Goal: Task Accomplishment & Management: Manage account settings

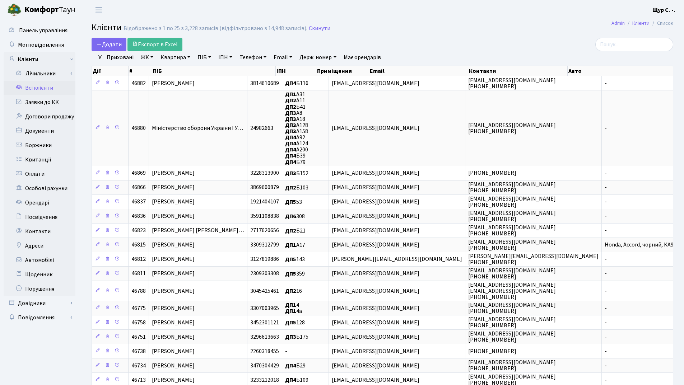
select select "25"
click at [30, 109] on link "Заявки до КК" at bounding box center [40, 102] width 72 height 14
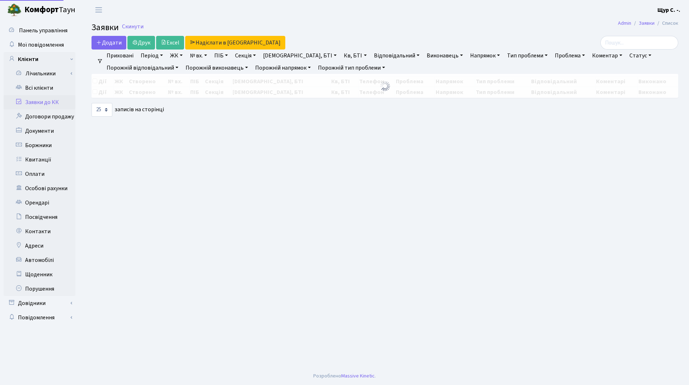
select select "25"
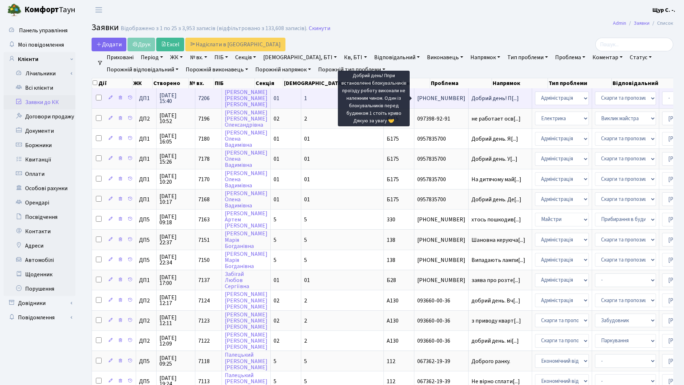
click at [471, 99] on span "Добрий день! П[...]" at bounding box center [494, 98] width 47 height 8
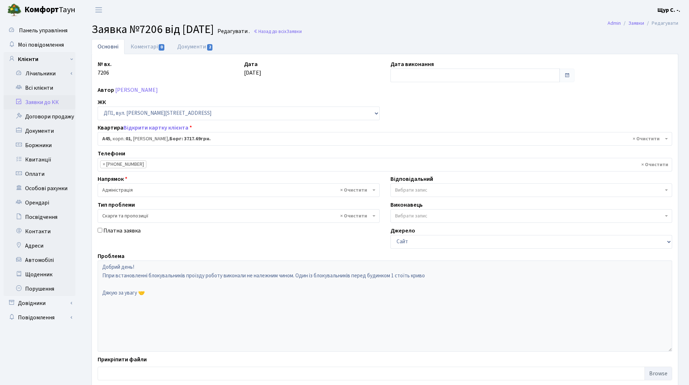
select select "29587"
select select "55"
click at [192, 48] on link "Документи 2" at bounding box center [195, 46] width 48 height 15
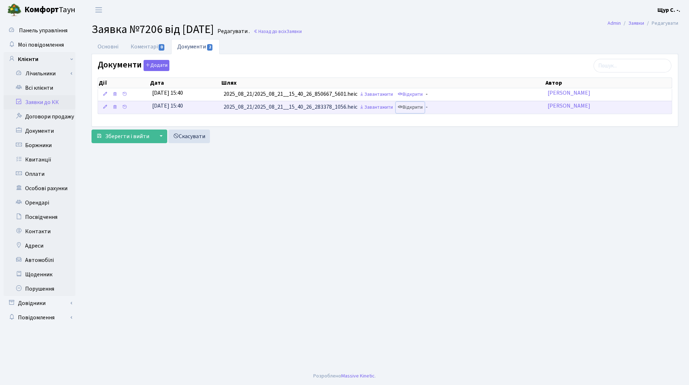
click at [419, 108] on link "Відкрити" at bounding box center [410, 107] width 29 height 11
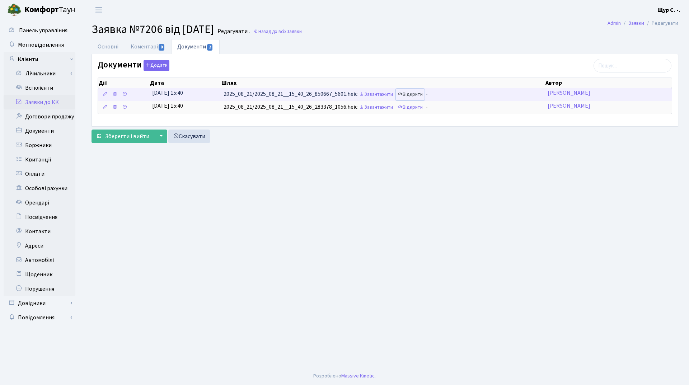
click at [411, 94] on link "Відкрити" at bounding box center [410, 94] width 29 height 11
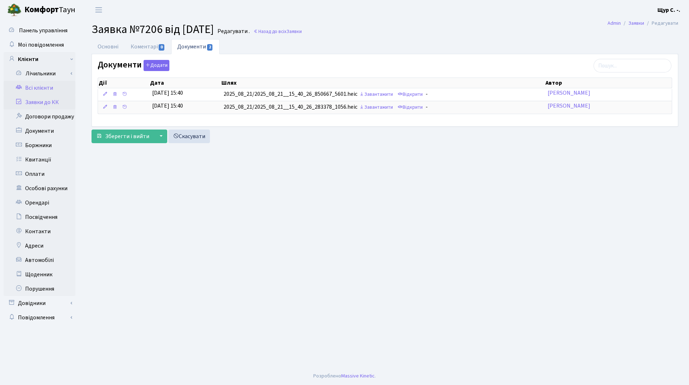
click at [28, 86] on link "Всі клієнти" at bounding box center [40, 88] width 72 height 14
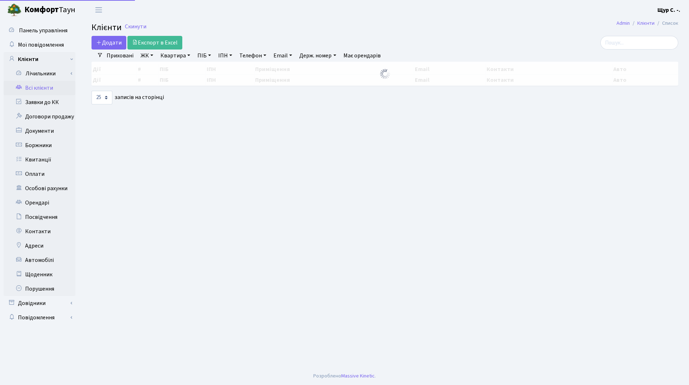
select select "25"
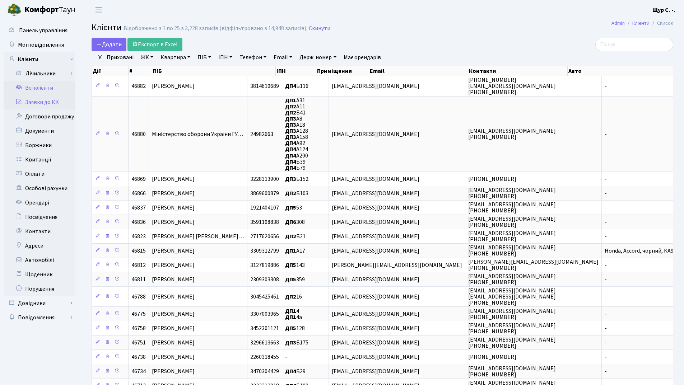
click at [33, 104] on link "Заявки до КК" at bounding box center [40, 102] width 72 height 14
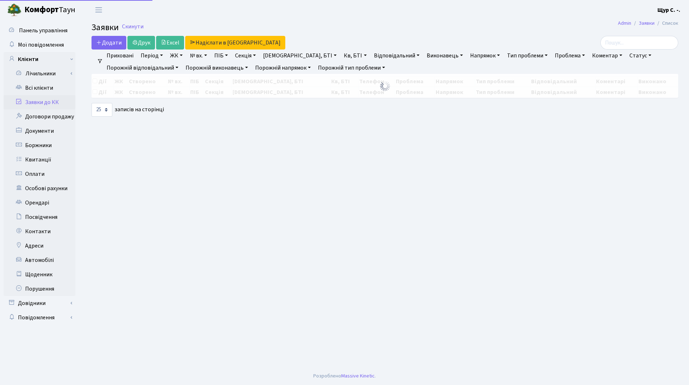
select select "25"
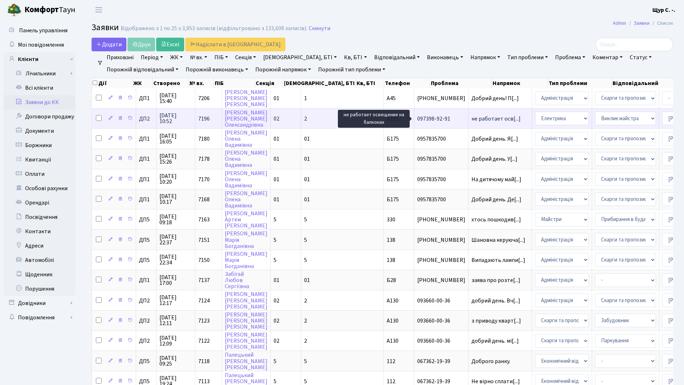
click at [471, 119] on span "не работает осв[...]" at bounding box center [495, 119] width 49 height 8
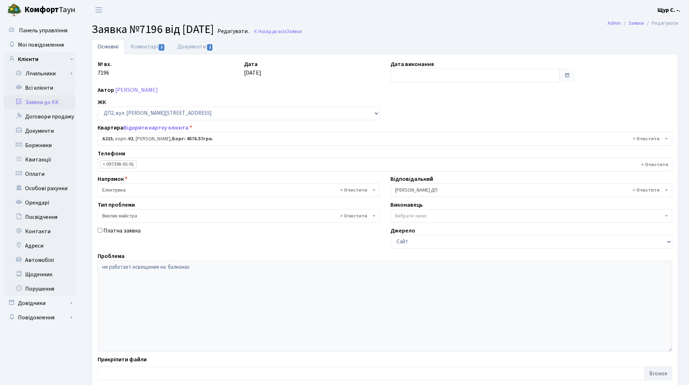
select select "31204"
select select "29"
click at [203, 47] on link "Документи 1" at bounding box center [195, 46] width 48 height 15
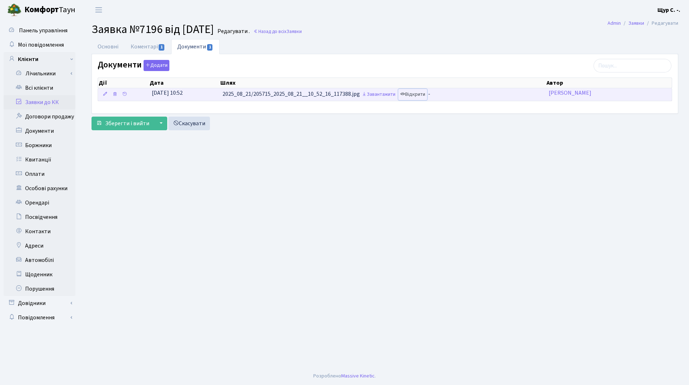
click at [418, 91] on link "Відкрити" at bounding box center [412, 94] width 29 height 11
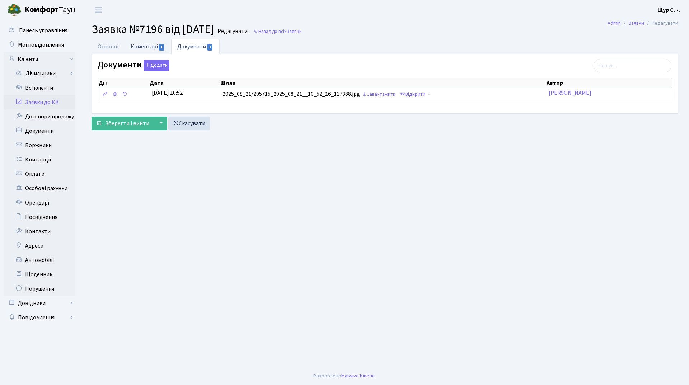
click at [141, 48] on link "Коментарі 1" at bounding box center [148, 46] width 47 height 15
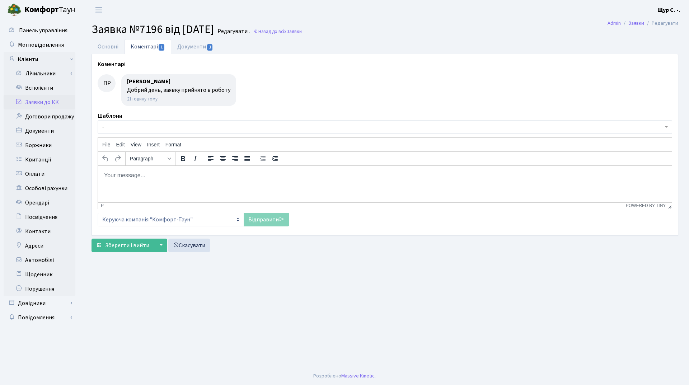
click at [35, 103] on link "Заявки до КК" at bounding box center [40, 102] width 72 height 14
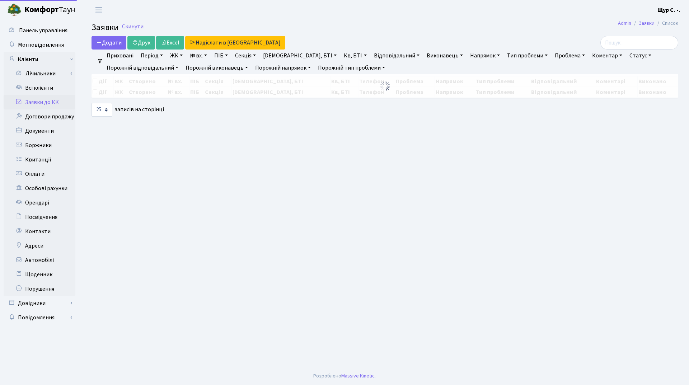
select select "25"
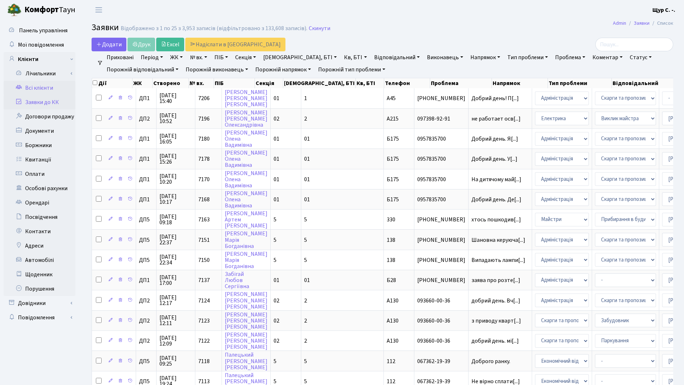
click at [32, 88] on link "Всі клієнти" at bounding box center [40, 88] width 72 height 14
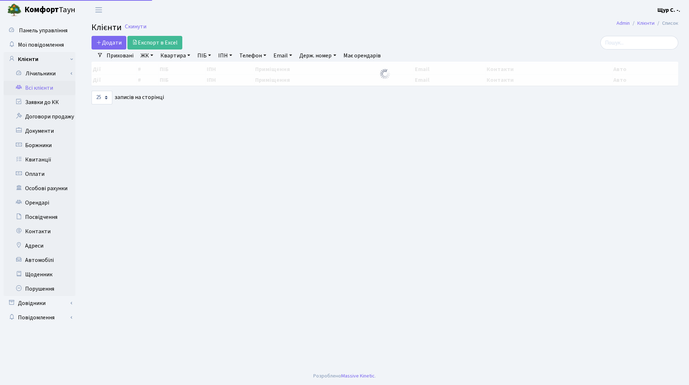
select select "25"
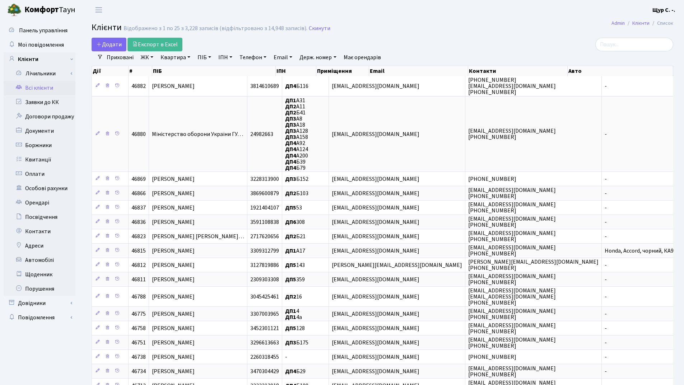
click at [179, 55] on link "Квартира" at bounding box center [176, 57] width 36 height 12
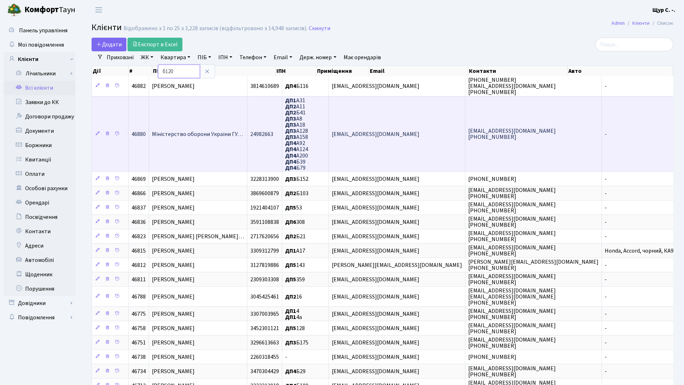
type input "б120"
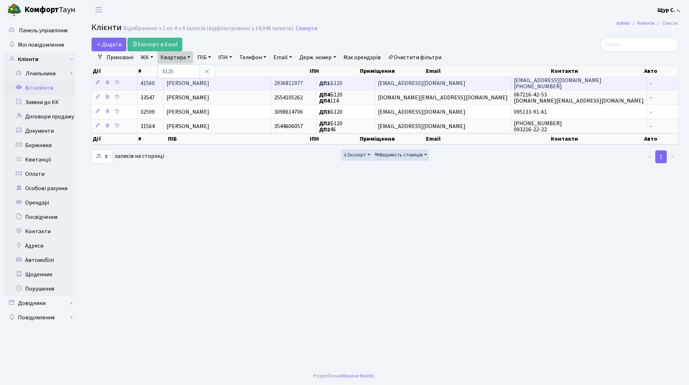
click at [209, 83] on span "[PERSON_NAME] [PERSON_NAME]" at bounding box center [188, 83] width 43 height 8
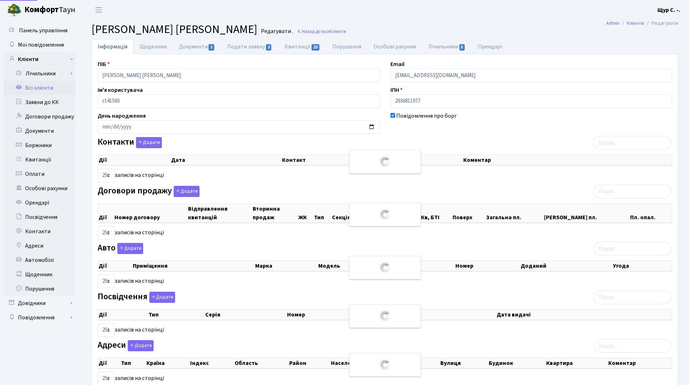
select select "25"
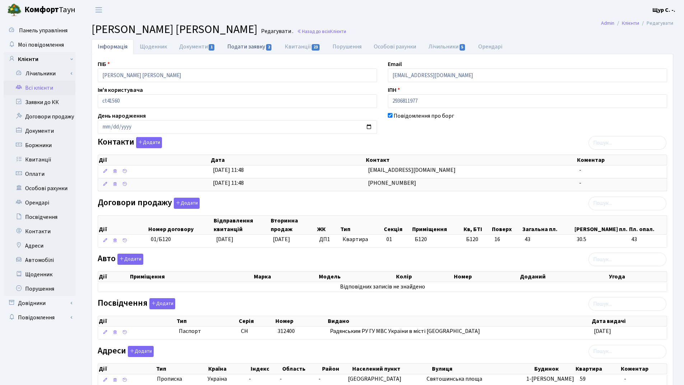
click at [251, 45] on link "Подати заявку 2" at bounding box center [249, 46] width 57 height 15
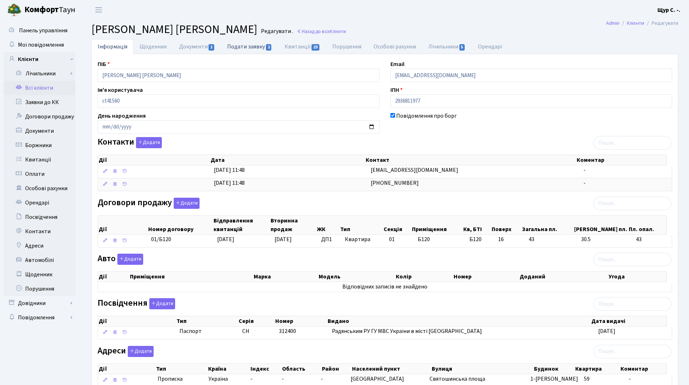
select select "25"
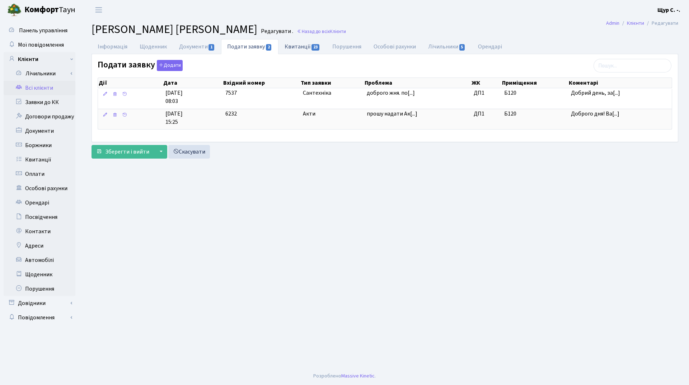
click at [293, 48] on link "Квитанції 23" at bounding box center [302, 46] width 48 height 15
select select "25"
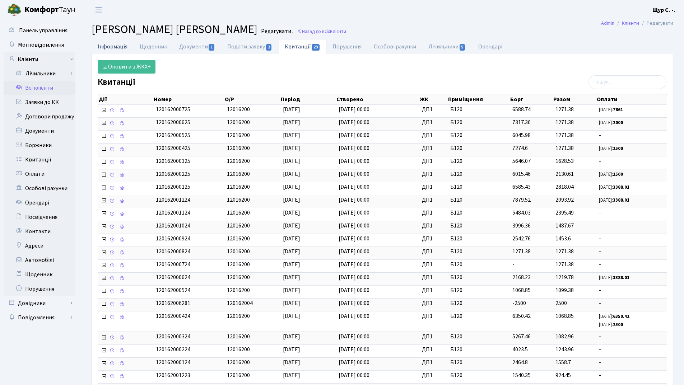
click at [123, 47] on link "Інформація" at bounding box center [113, 46] width 42 height 15
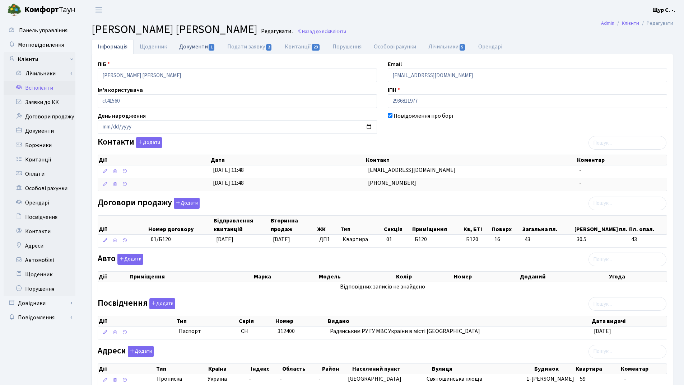
click at [188, 47] on link "Документи 1" at bounding box center [197, 46] width 48 height 15
select select "25"
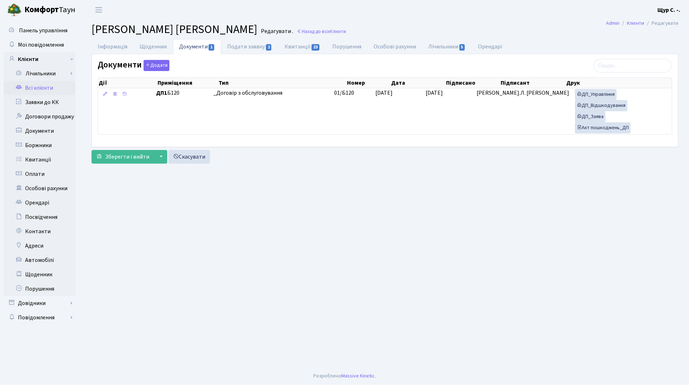
click at [28, 88] on link "Всі клієнти" at bounding box center [40, 88] width 72 height 14
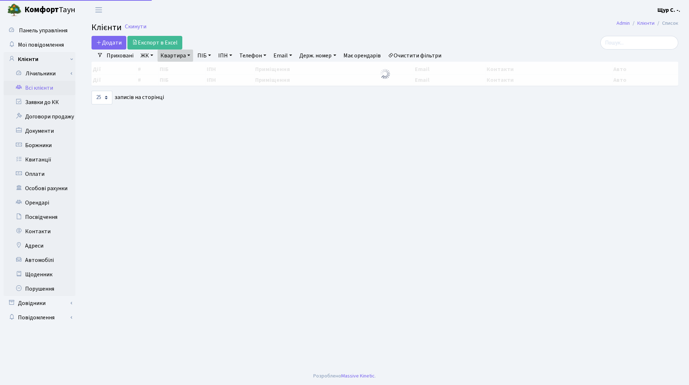
select select "25"
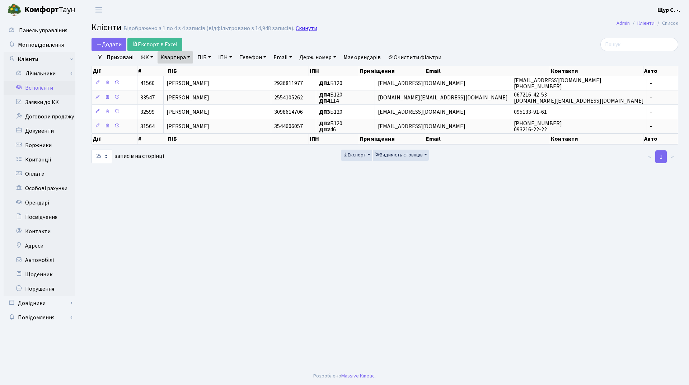
click at [301, 28] on link "Скинути" at bounding box center [307, 28] width 22 height 7
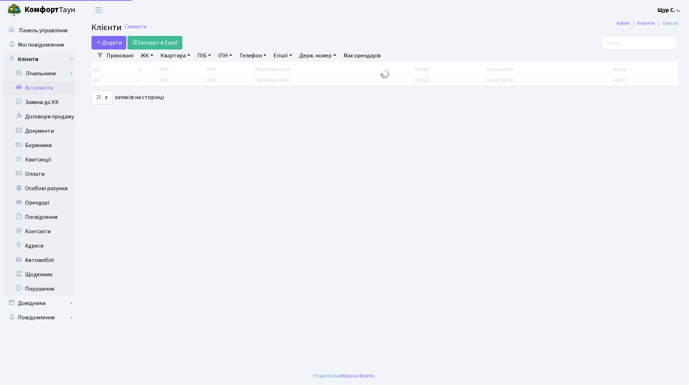
select select "25"
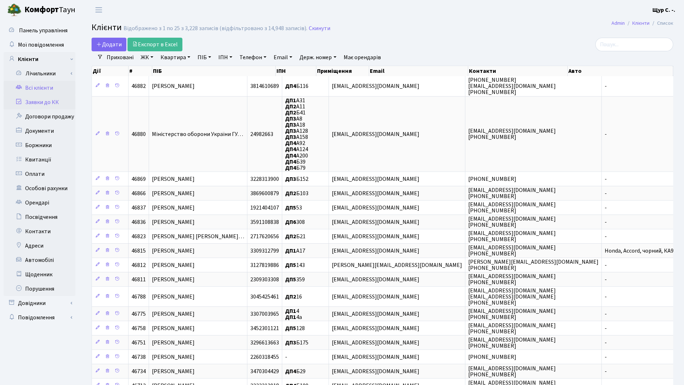
click at [60, 102] on link "Заявки до КК" at bounding box center [40, 102] width 72 height 14
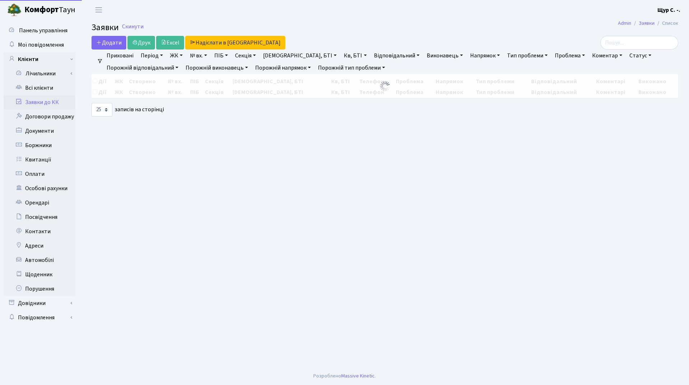
select select "25"
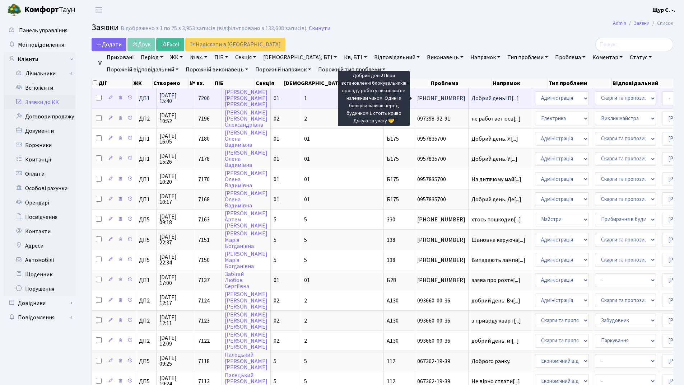
click at [471, 98] on span "Добрий день! П[...]" at bounding box center [494, 98] width 47 height 8
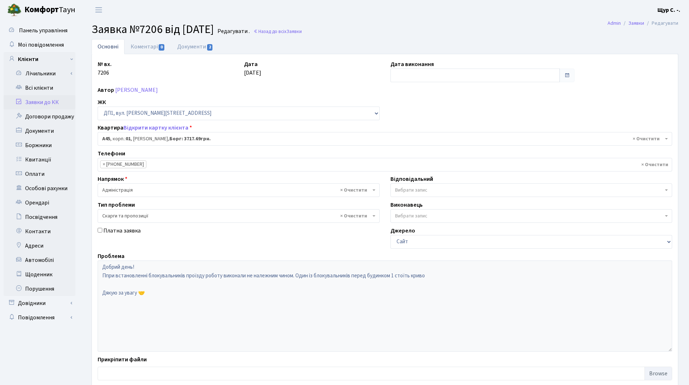
select select "29587"
select select "55"
click at [41, 90] on link "Всі клієнти" at bounding box center [40, 88] width 72 height 14
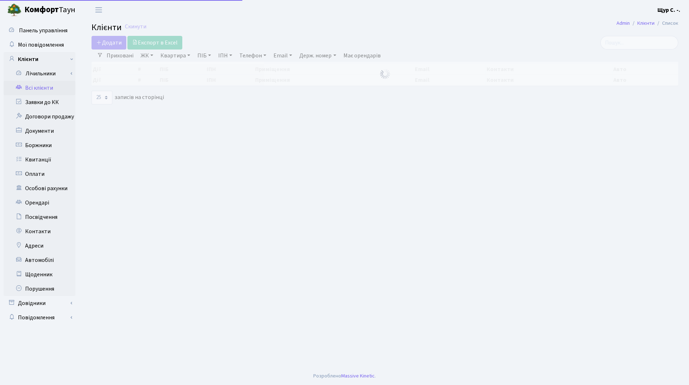
select select "25"
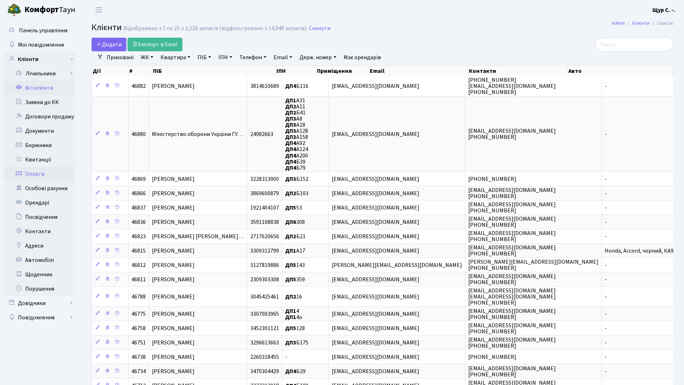
click at [55, 172] on link "Оплати" at bounding box center [40, 174] width 72 height 14
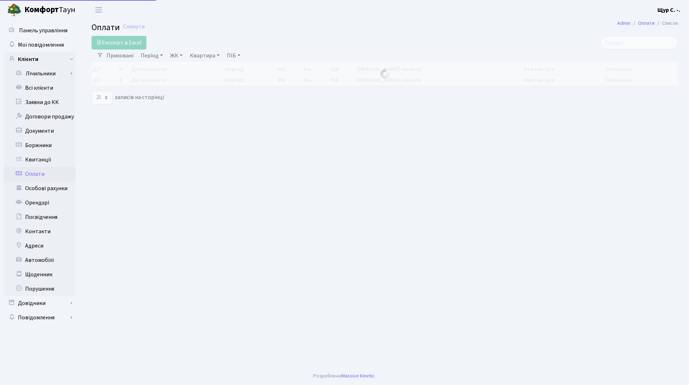
select select "25"
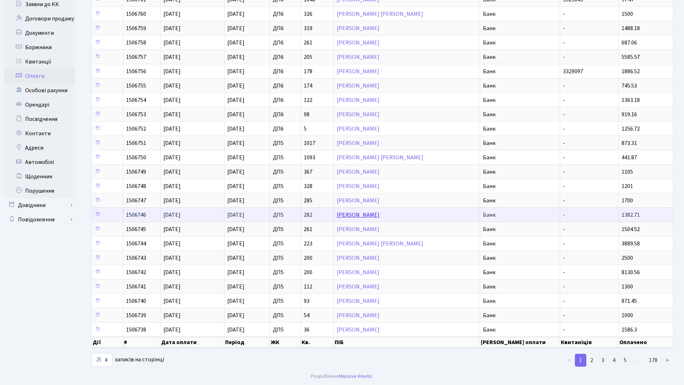
scroll to position [98, 0]
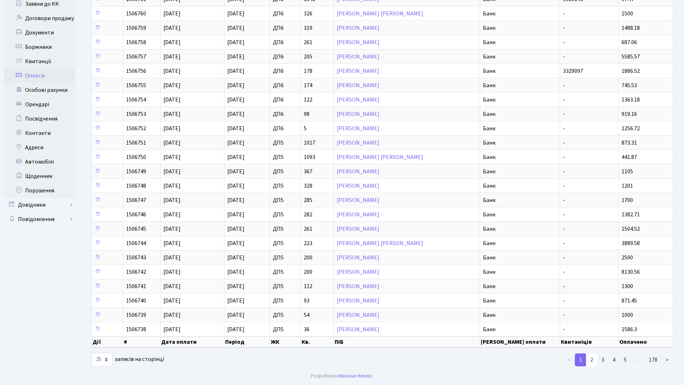
click at [592, 363] on link "2" at bounding box center [591, 359] width 11 height 13
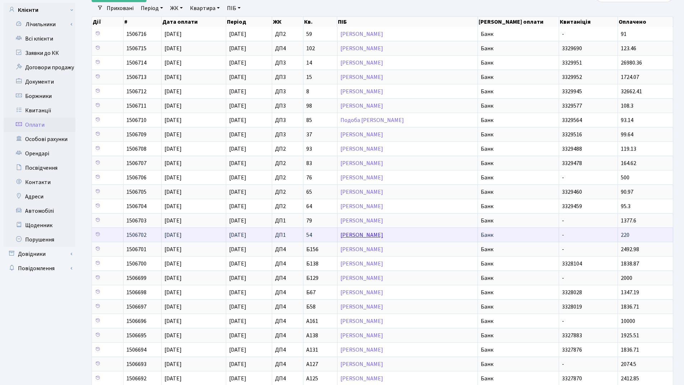
scroll to position [0, 0]
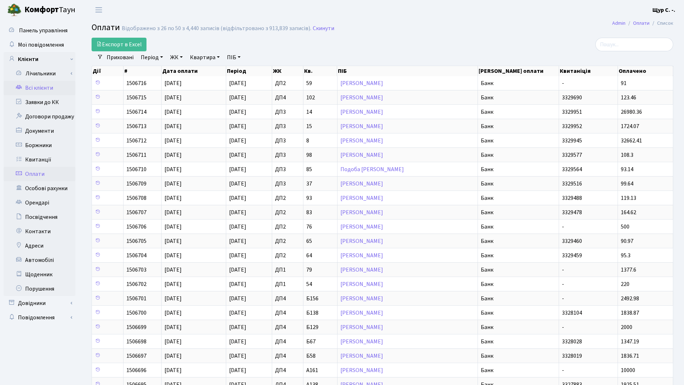
click at [49, 84] on link "Всі клієнти" at bounding box center [40, 88] width 72 height 14
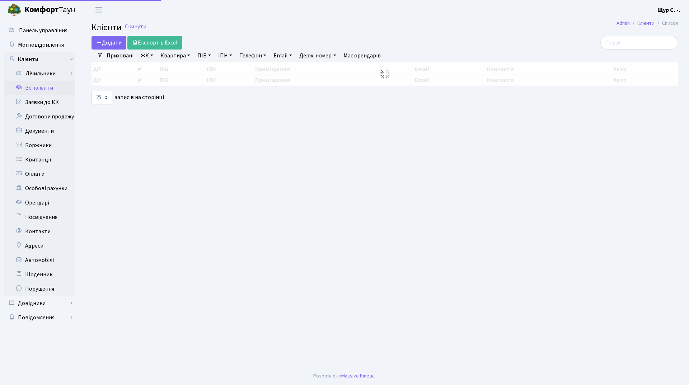
select select "25"
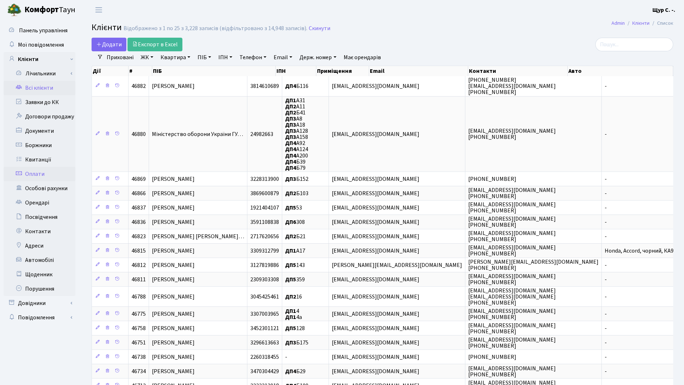
click at [50, 175] on link "Оплати" at bounding box center [40, 174] width 72 height 14
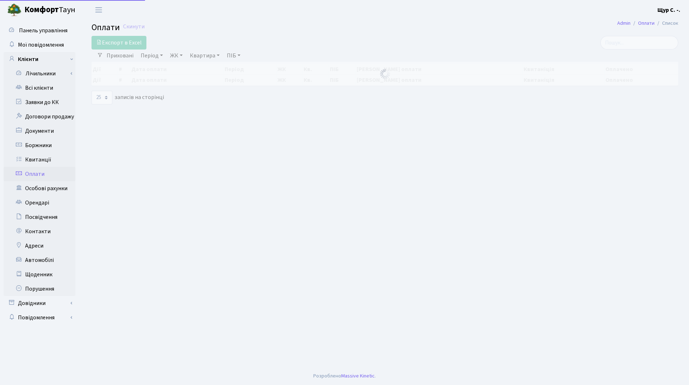
select select "25"
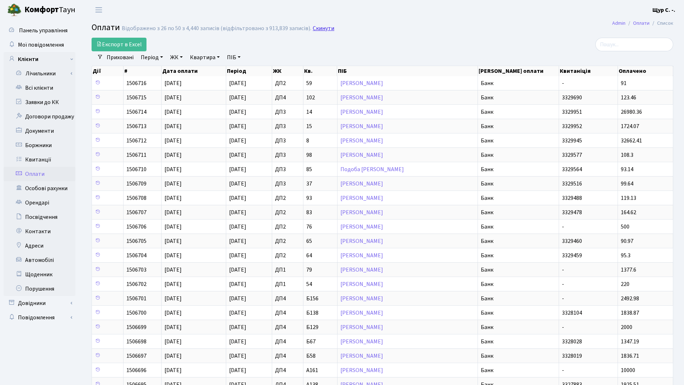
click at [313, 29] on link "Скинути" at bounding box center [324, 28] width 22 height 7
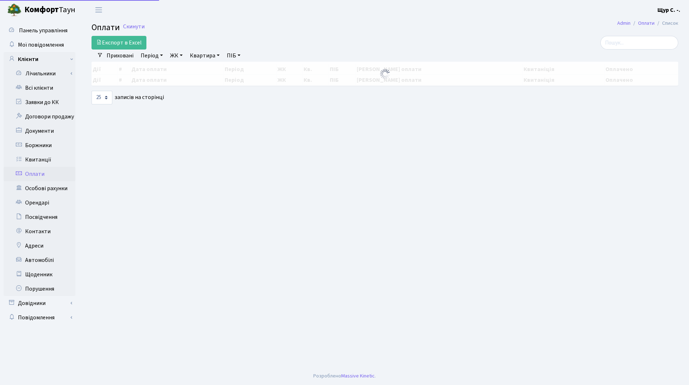
select select "25"
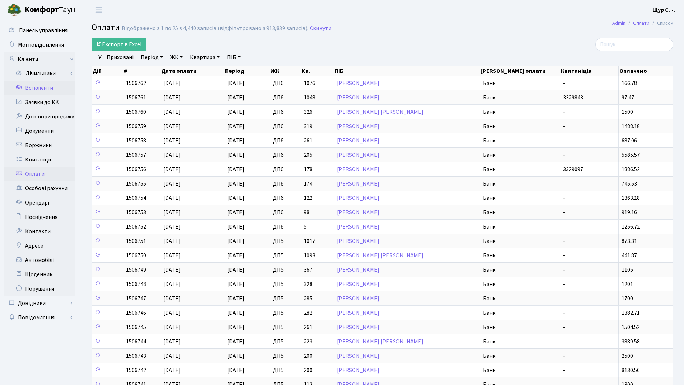
click at [40, 88] on link "Всі клієнти" at bounding box center [40, 88] width 72 height 14
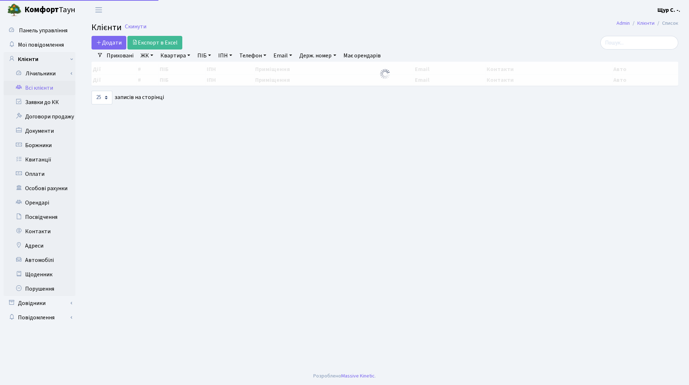
select select "25"
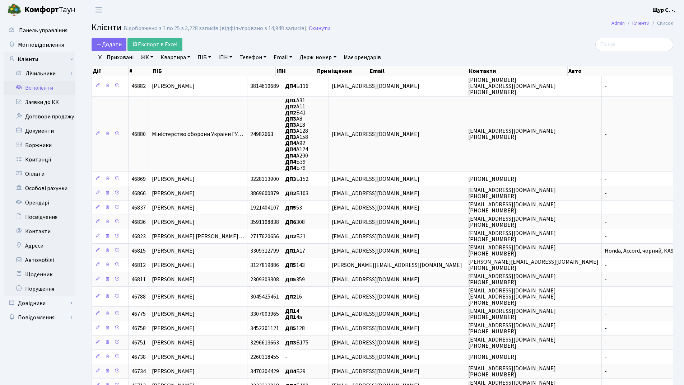
click at [174, 57] on link "Квартира" at bounding box center [176, 57] width 36 height 12
type input "а210"
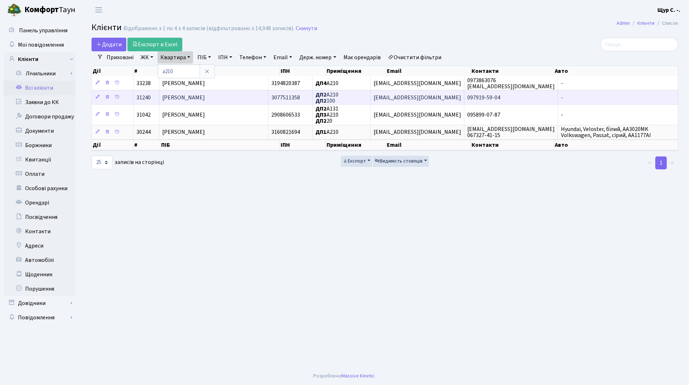
click at [178, 98] on span "[PERSON_NAME]" at bounding box center [183, 98] width 43 height 8
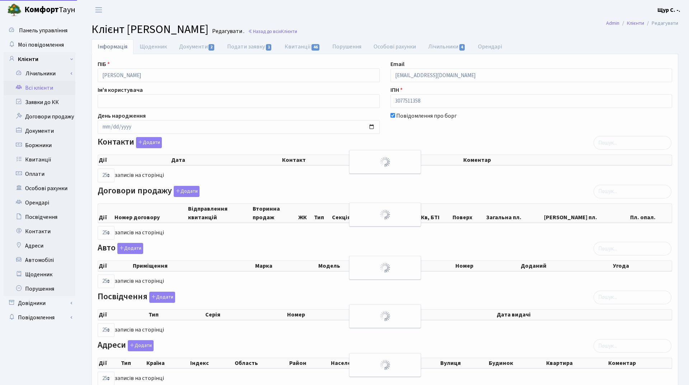
select select "25"
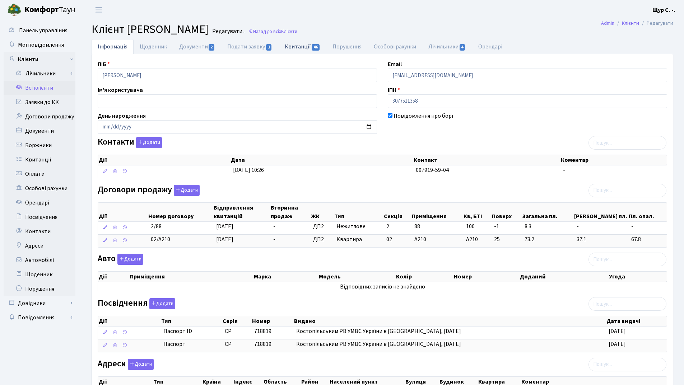
click at [290, 50] on link "Квитанції 46" at bounding box center [302, 46] width 48 height 15
select select "25"
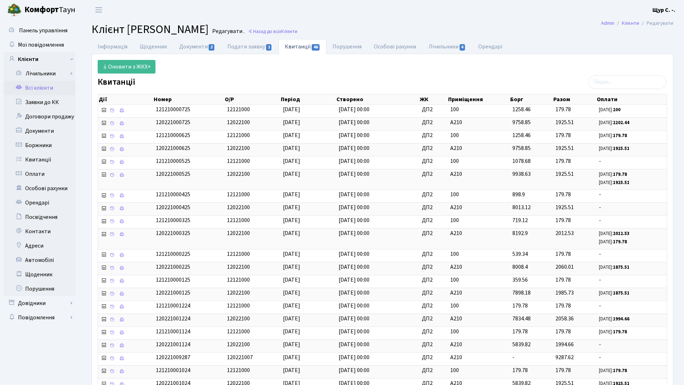
click at [33, 85] on link "Всі клієнти" at bounding box center [40, 88] width 72 height 14
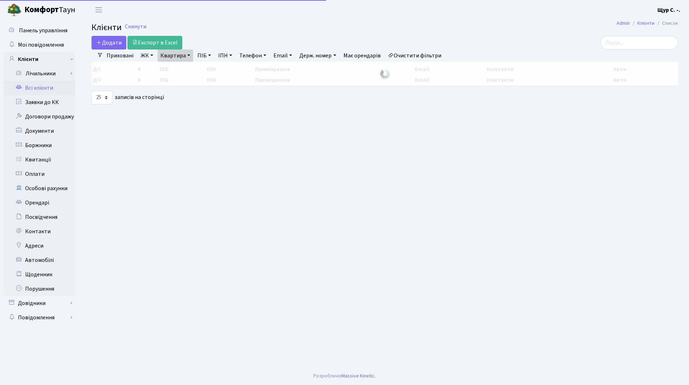
select select "25"
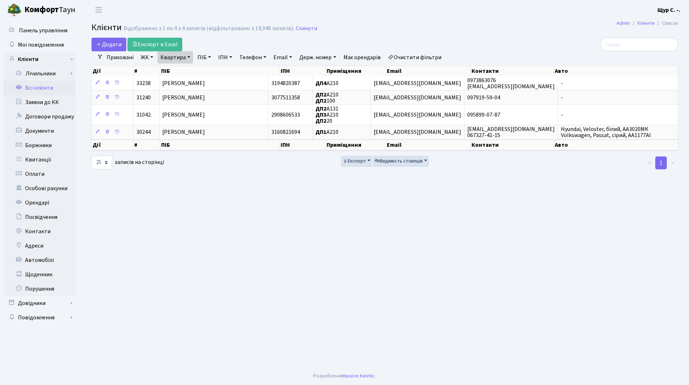
click at [188, 61] on link "Квартира" at bounding box center [176, 57] width 36 height 12
click at [187, 72] on input "а210" at bounding box center [179, 72] width 42 height 14
type input "а"
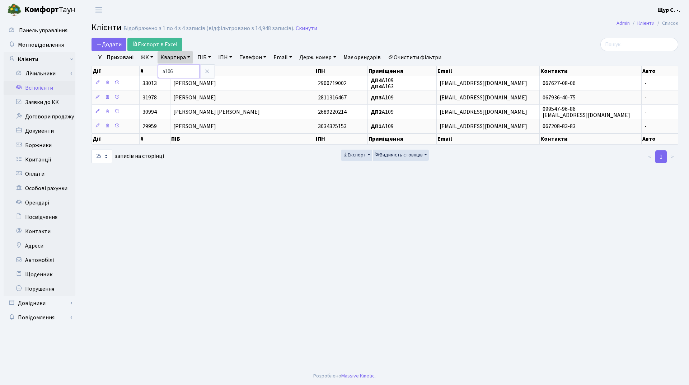
type input "а106"
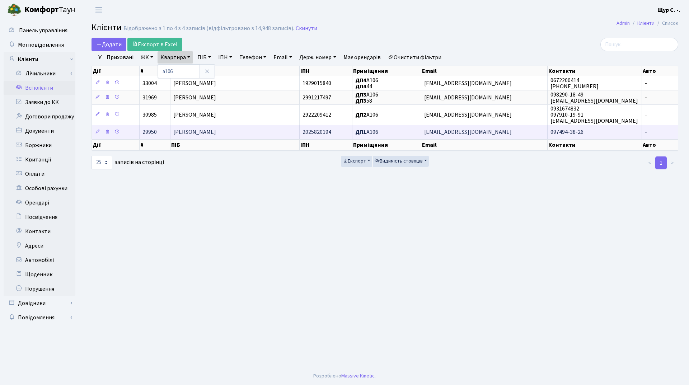
click at [212, 138] on td "Пакляченко Володимир" at bounding box center [234, 132] width 129 height 14
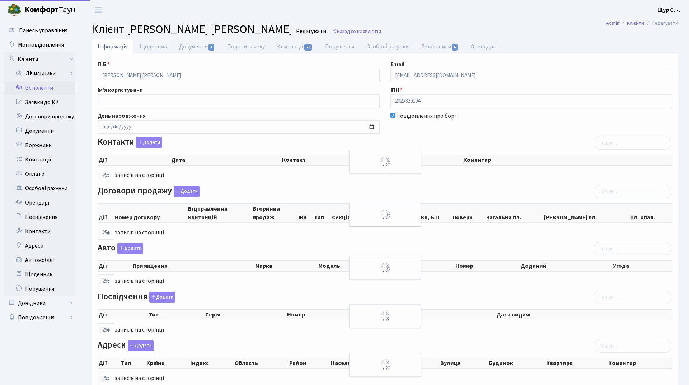
select select "25"
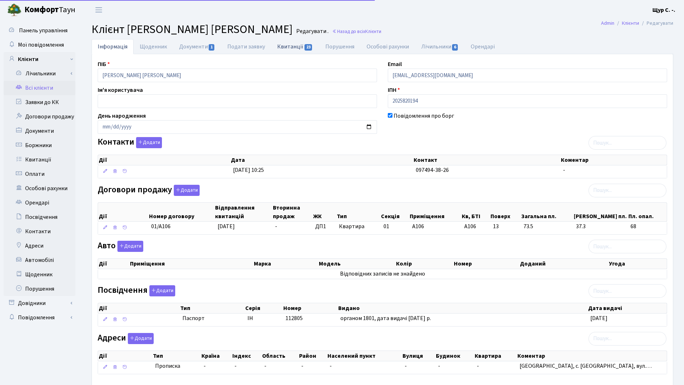
click at [290, 44] on link "Квитанції 23" at bounding box center [295, 46] width 48 height 15
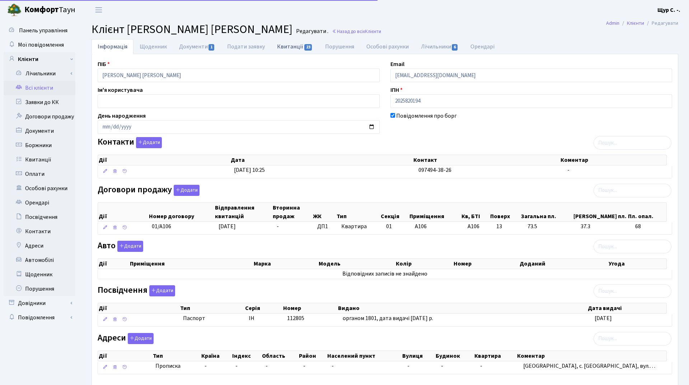
select select "25"
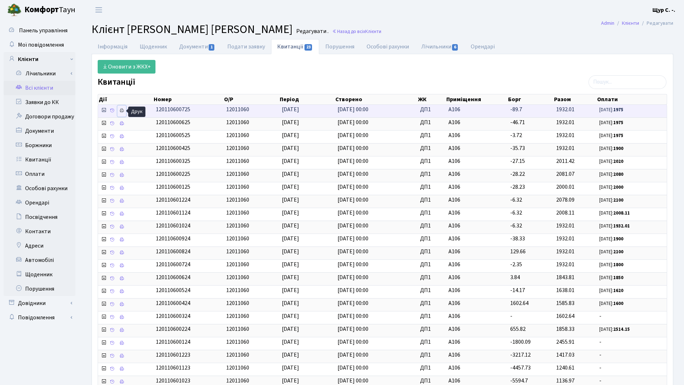
click at [123, 111] on icon at bounding box center [121, 110] width 5 height 5
click at [44, 87] on link "Всі клієнти" at bounding box center [40, 88] width 72 height 14
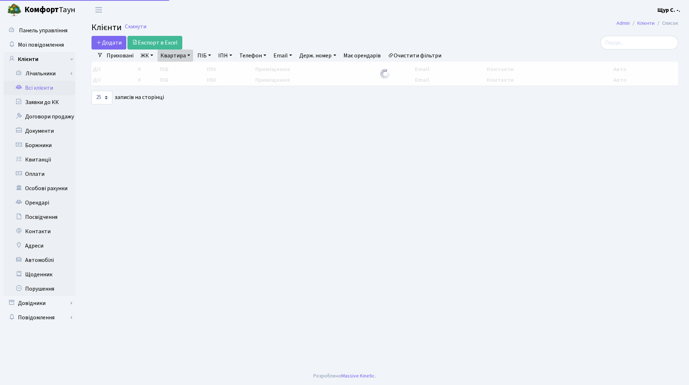
select select "25"
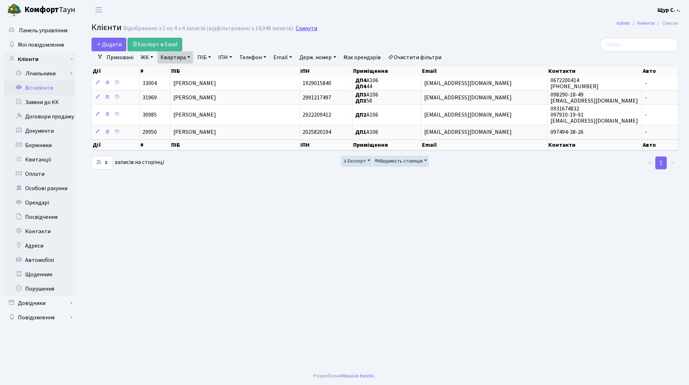
click at [304, 29] on link "Скинути" at bounding box center [307, 28] width 22 height 7
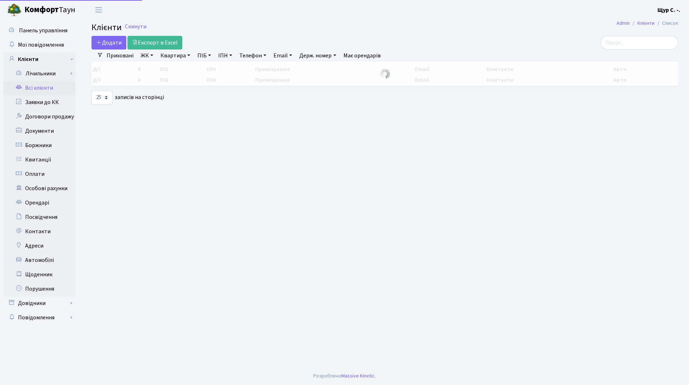
select select "25"
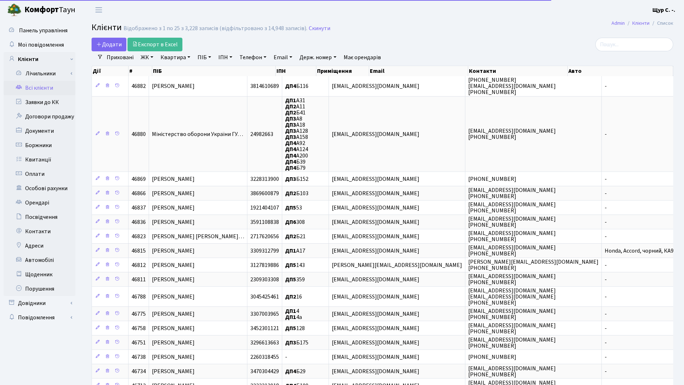
click at [179, 59] on link "Квартира" at bounding box center [176, 57] width 36 height 12
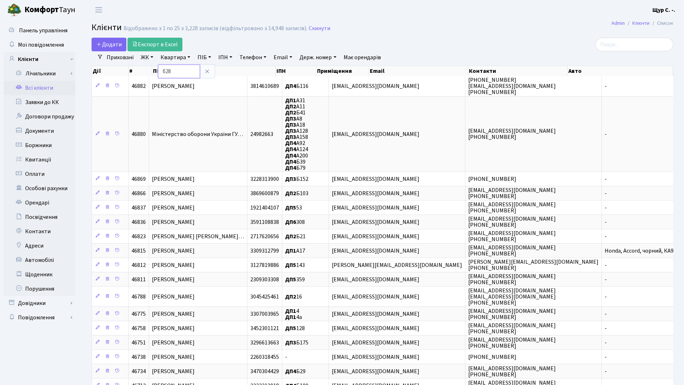
type input "б28"
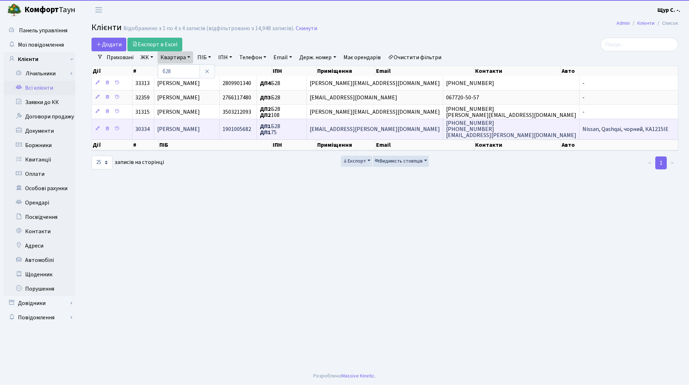
click at [192, 131] on span "Забігай Любов Сергіївна" at bounding box center [178, 129] width 43 height 8
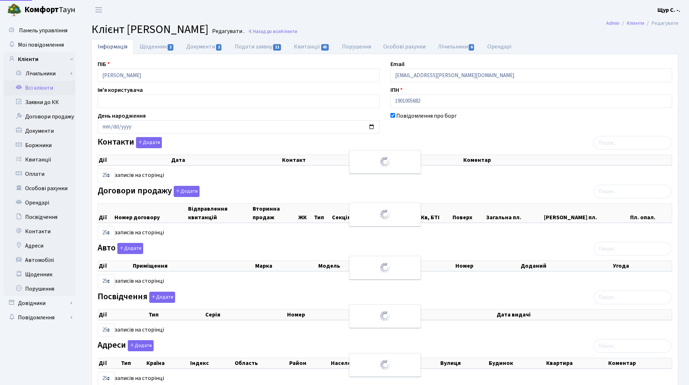
select select "25"
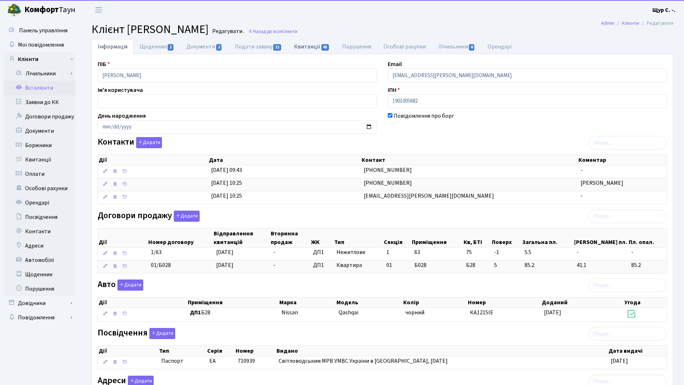
click at [305, 46] on link "Квитанції 45" at bounding box center [312, 46] width 48 height 15
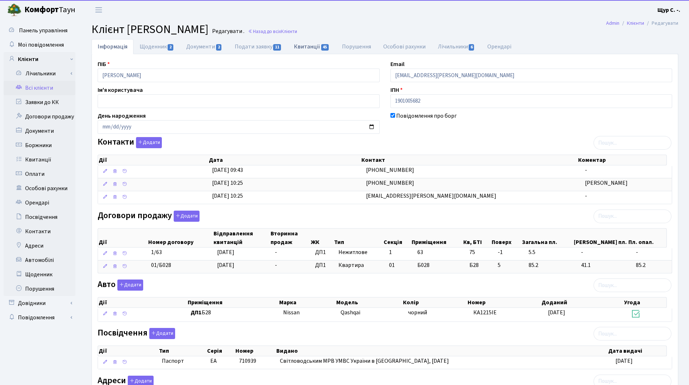
select select "25"
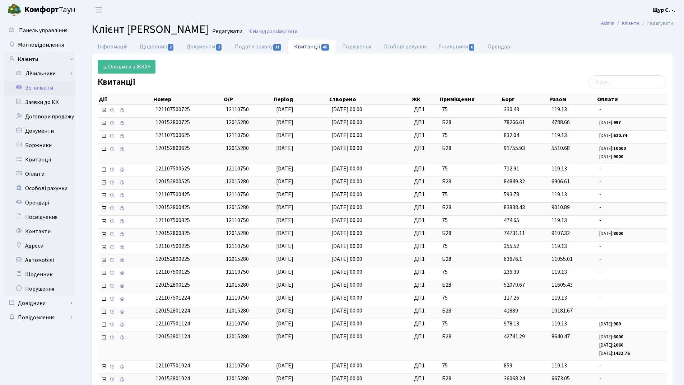
click at [37, 91] on link "Всі клієнти" at bounding box center [40, 88] width 72 height 14
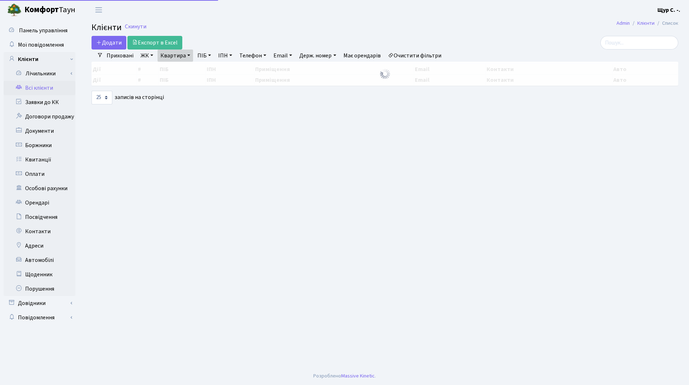
select select "25"
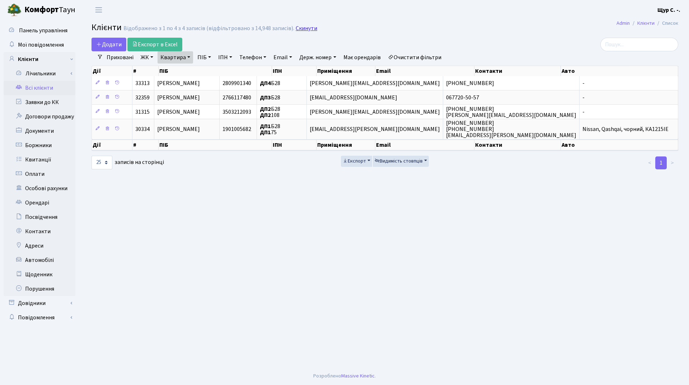
click at [300, 29] on link "Скинути" at bounding box center [307, 28] width 22 height 7
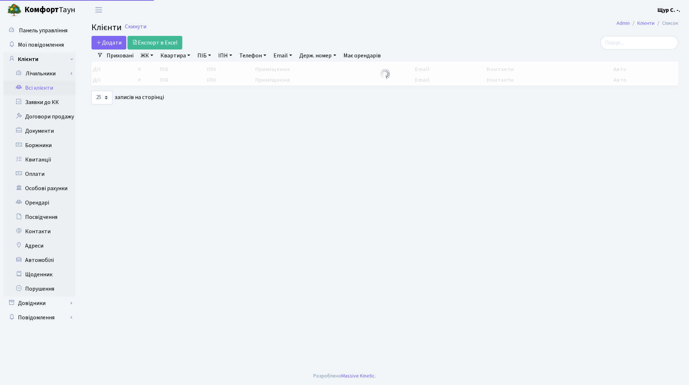
select select "25"
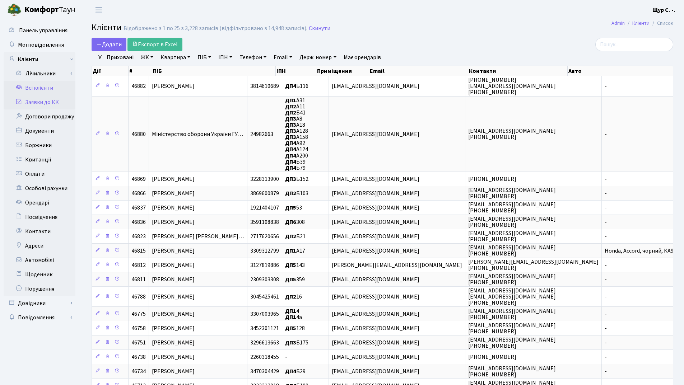
click at [44, 99] on link "Заявки до КК" at bounding box center [40, 102] width 72 height 14
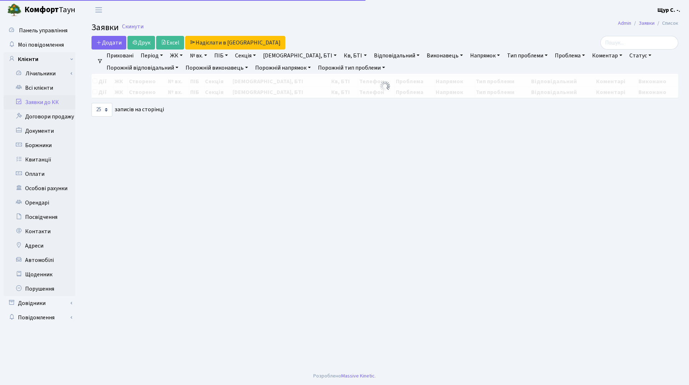
select select "25"
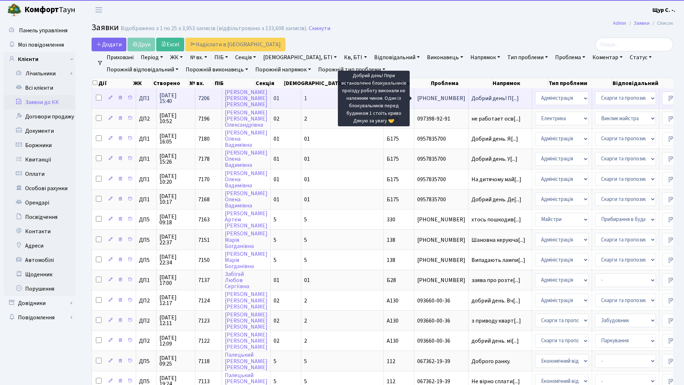
click at [471, 99] on span "Добрий день! П[...]" at bounding box center [494, 98] width 47 height 8
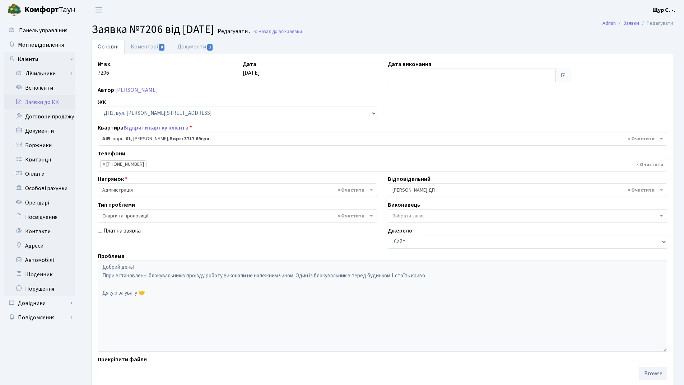
select select "29587"
select select "55"
click at [56, 101] on link "Заявки до КК" at bounding box center [40, 102] width 72 height 14
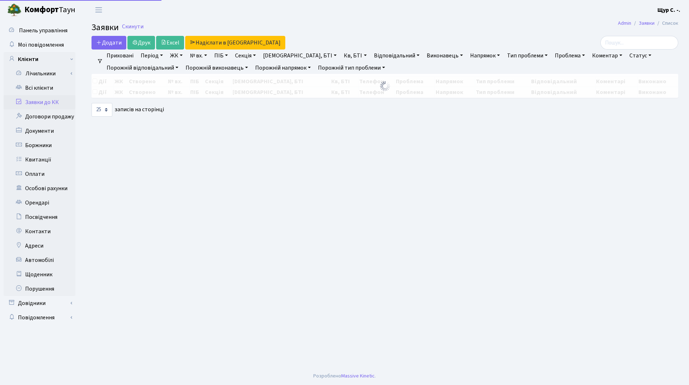
select select "25"
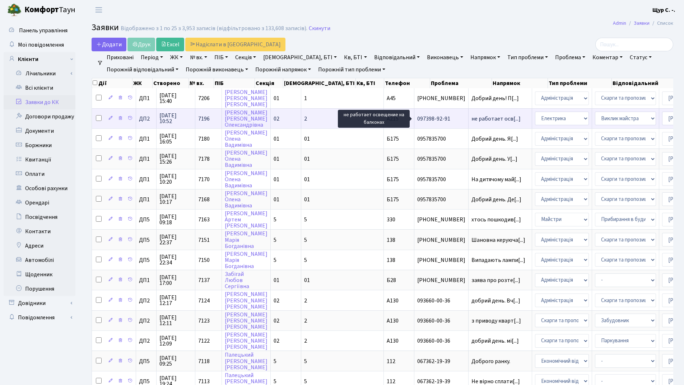
click at [471, 121] on span "не работает осв[...]" at bounding box center [495, 119] width 49 height 8
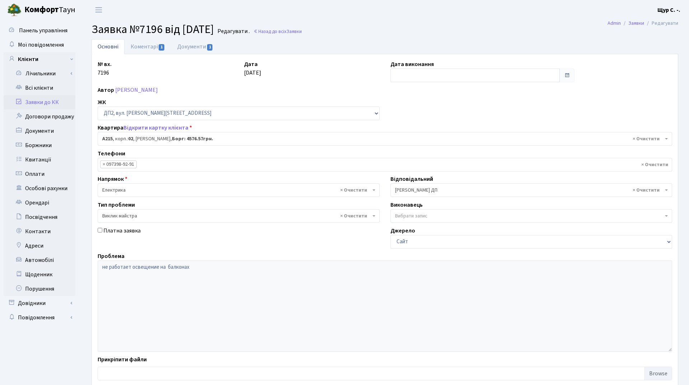
select select "31204"
select select "29"
click at [55, 102] on link "Заявки до КК" at bounding box center [40, 102] width 72 height 14
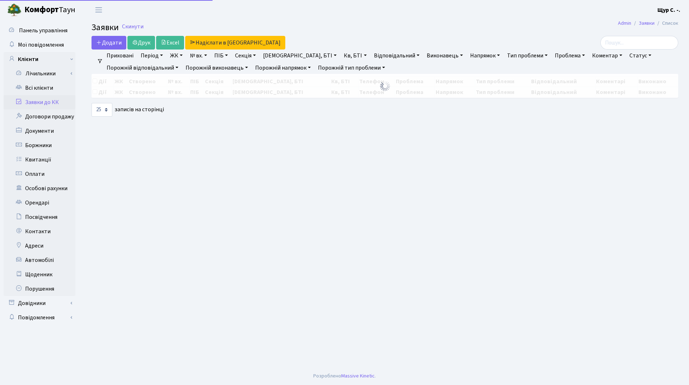
select select "25"
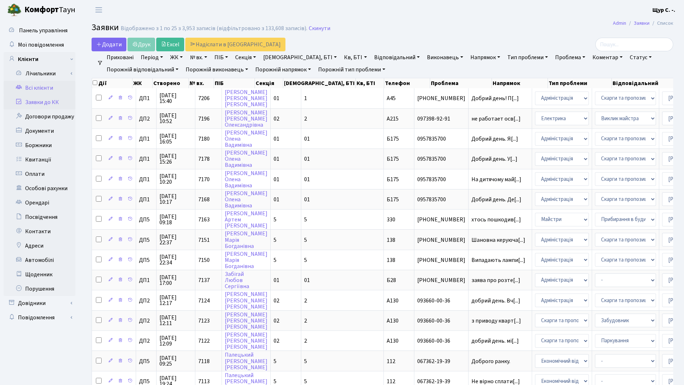
click at [58, 91] on link "Всі клієнти" at bounding box center [40, 88] width 72 height 14
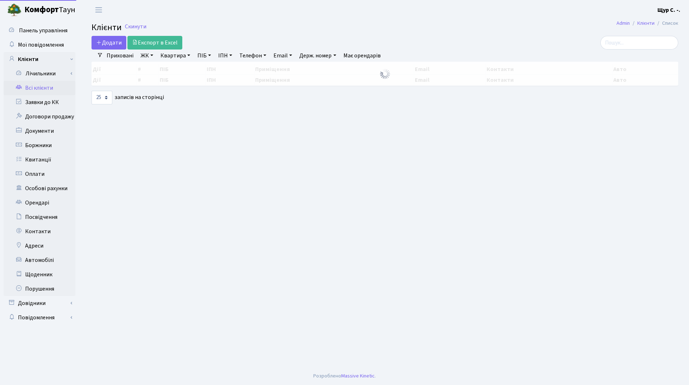
select select "25"
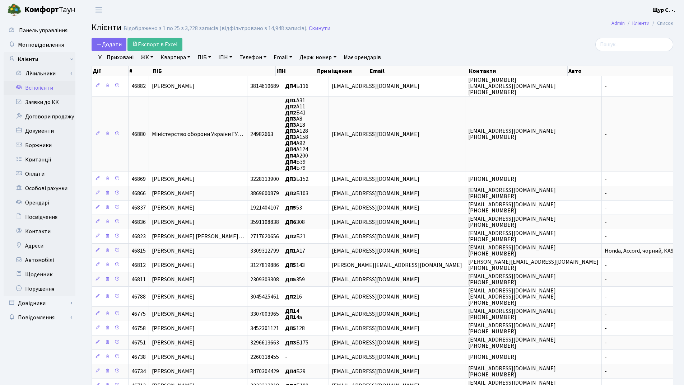
click at [168, 56] on link "Квартира" at bounding box center [176, 57] width 36 height 12
type input "210"
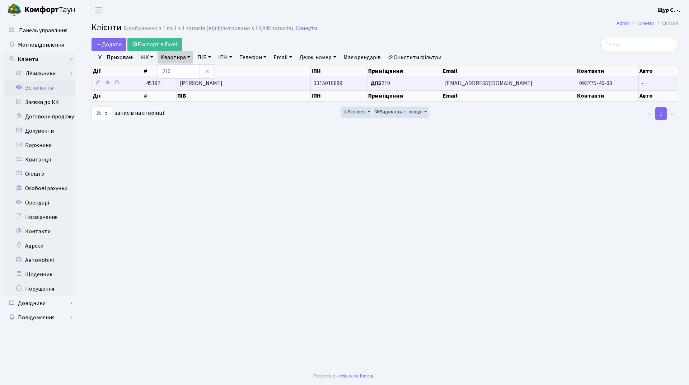
click at [222, 86] on span "[PERSON_NAME]" at bounding box center [201, 83] width 43 height 8
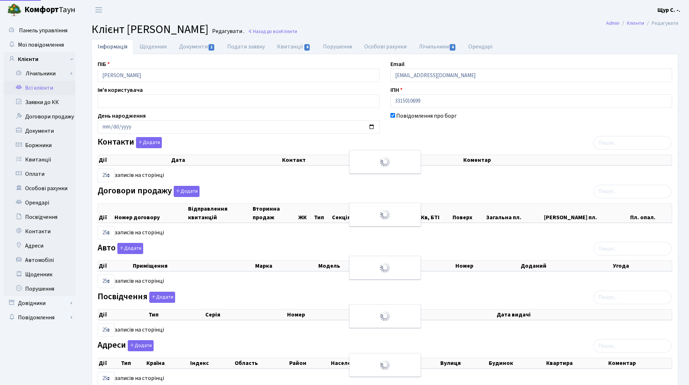
select select "25"
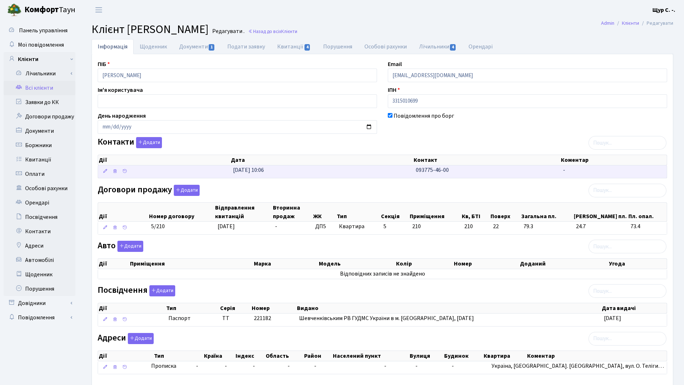
click at [427, 170] on span "093775-46-00" at bounding box center [432, 170] width 33 height 8
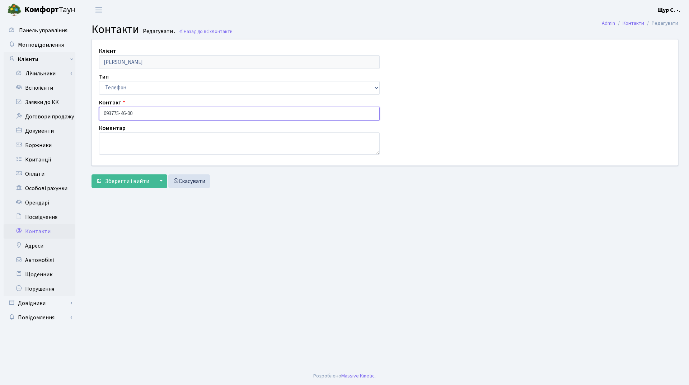
click at [112, 112] on input "093775-46-00" at bounding box center [239, 114] width 281 height 14
type input "[PHONE_NUMBER]"
click at [119, 179] on span "Зберегти і вийти" at bounding box center [127, 181] width 44 height 8
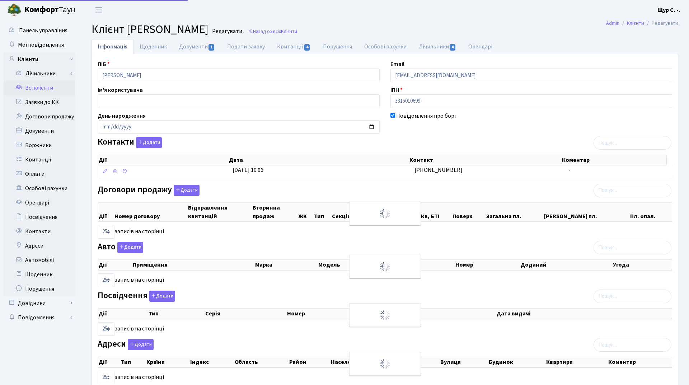
select select "25"
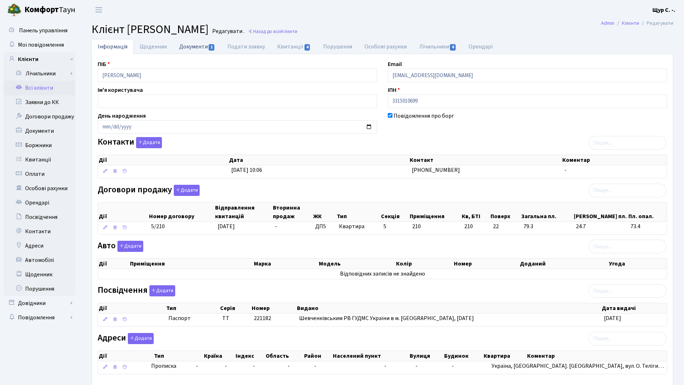
click at [200, 47] on link "Документи 1" at bounding box center [197, 46] width 48 height 15
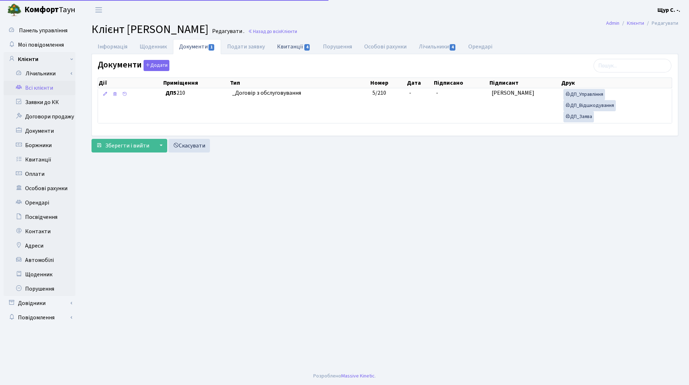
click at [288, 48] on link "Квитанції 4" at bounding box center [294, 46] width 46 height 15
select select "25"
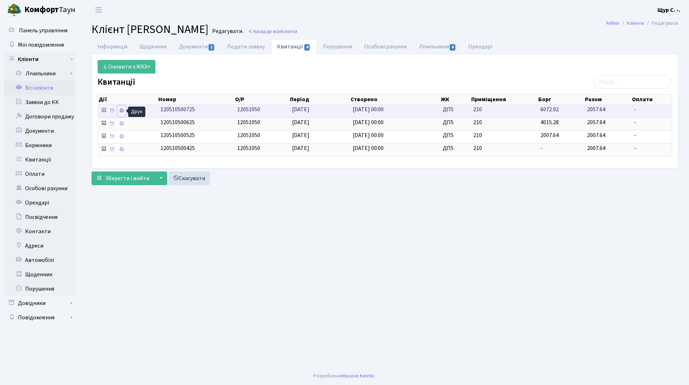
click at [122, 111] on icon at bounding box center [121, 110] width 5 height 5
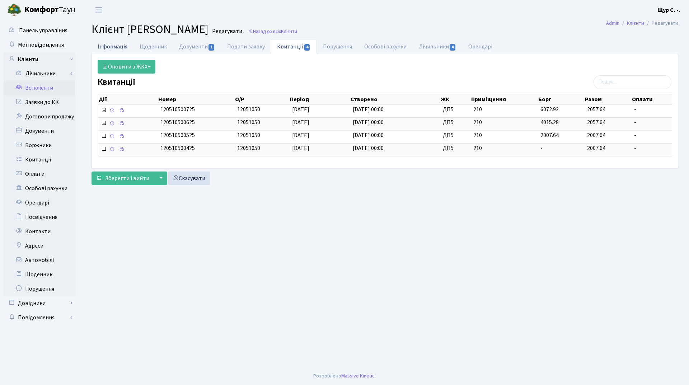
click at [110, 44] on link "Інформація" at bounding box center [113, 46] width 42 height 15
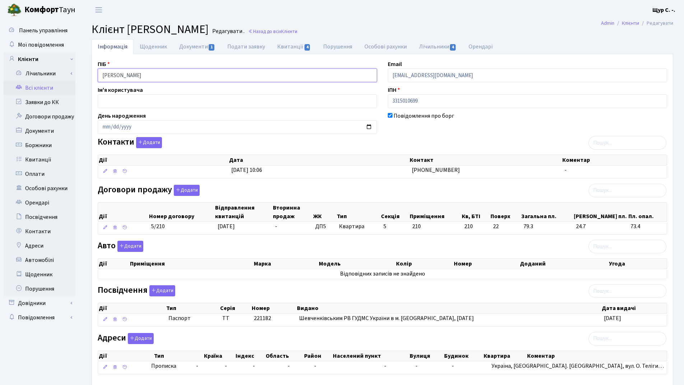
drag, startPoint x: 186, startPoint y: 74, endPoint x: 95, endPoint y: 82, distance: 90.4
click at [96, 82] on div "ПІБ Чорнобаєв Вадим Андрійович" at bounding box center [237, 71] width 290 height 22
click at [443, 20] on main "Admin Клієнти Редагувати Клієнт Чорнобаєв Вадим Андрійович Редагувати . Назад д…" at bounding box center [382, 213] width 603 height 387
drag, startPoint x: 468, startPoint y: 75, endPoint x: 385, endPoint y: 83, distance: 82.9
click at [385, 83] on div "ПІБ Чорнобаєв Вадим Андрійович Email kt45197@comfort-town.com.ua Ім'я користува…" at bounding box center [382, 220] width 580 height 320
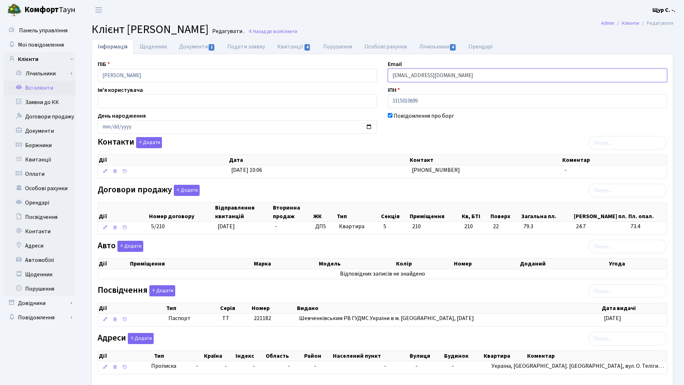
scroll to position [39, 0]
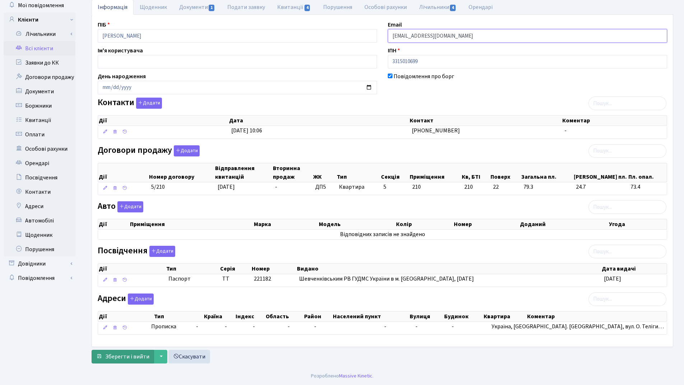
type input "[EMAIL_ADDRESS][DOMAIN_NAME]"
click at [120, 355] on span "Зберегти і вийти" at bounding box center [127, 357] width 44 height 8
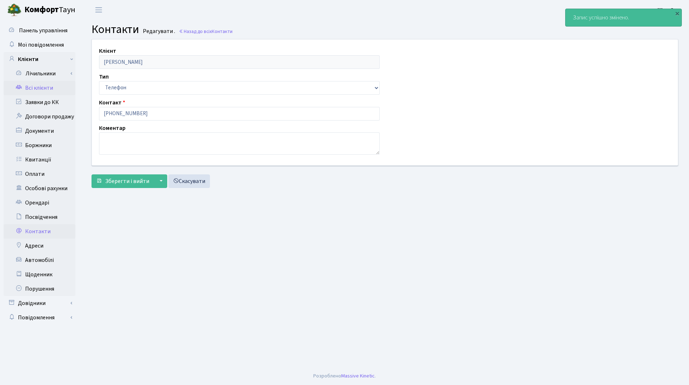
click at [46, 88] on link "Всі клієнти" at bounding box center [40, 88] width 72 height 14
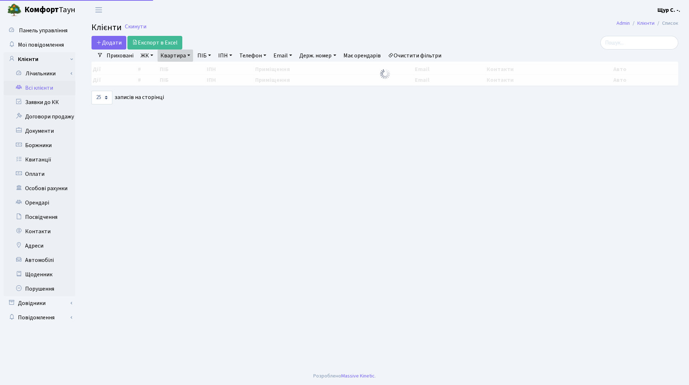
select select "25"
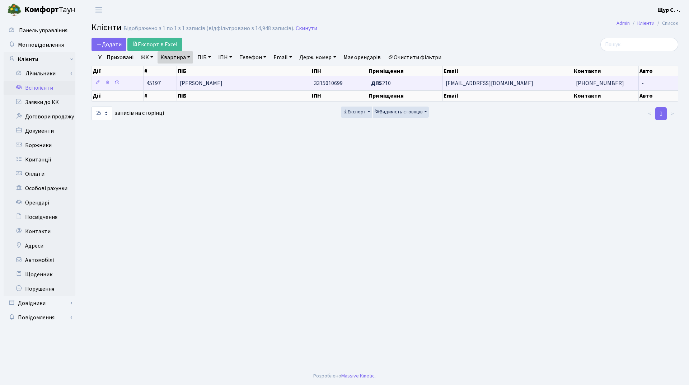
click at [267, 84] on td "[PERSON_NAME]" at bounding box center [244, 83] width 134 height 14
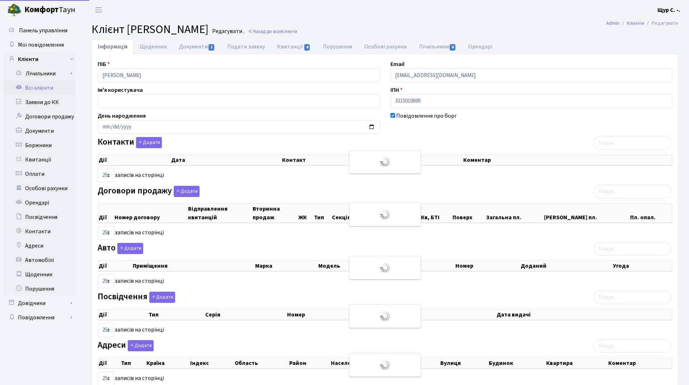
select select "25"
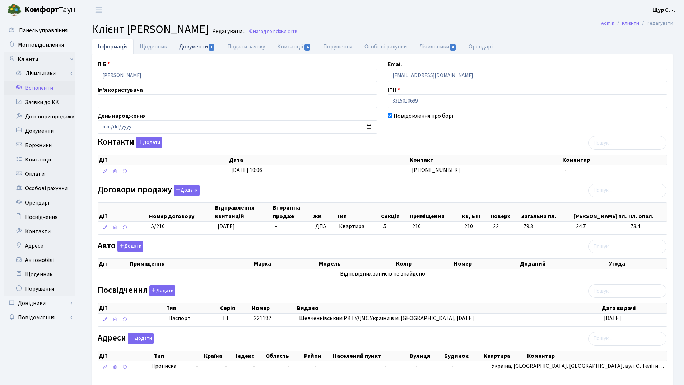
click at [186, 45] on link "Документи 1" at bounding box center [197, 46] width 48 height 15
select select "25"
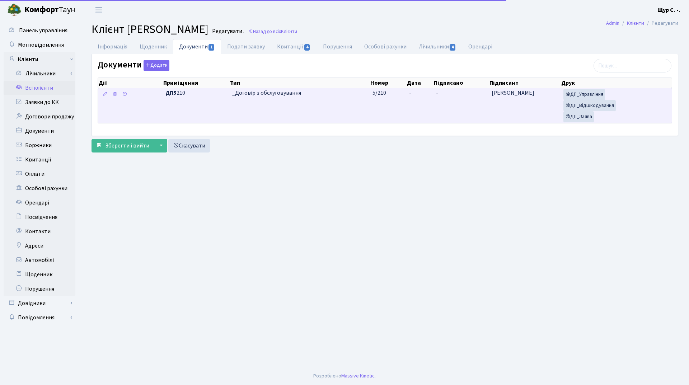
click at [341, 91] on span "_Договір з обслуговування" at bounding box center [299, 93] width 135 height 8
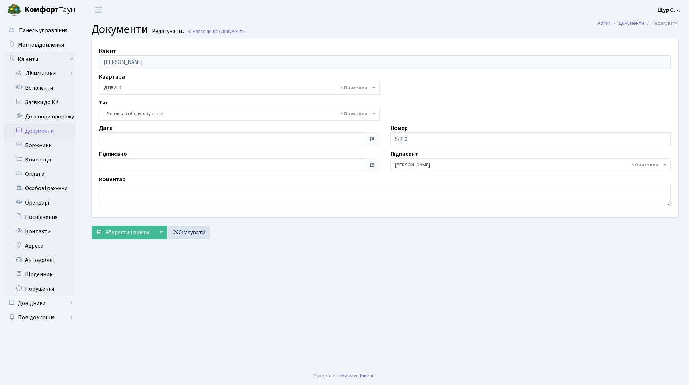
select select "289"
type input "[DATE]"
click at [194, 136] on input "[DATE]" at bounding box center [232, 139] width 266 height 14
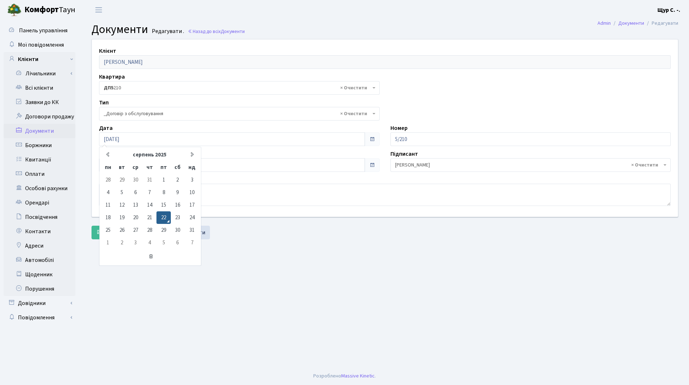
click at [292, 254] on main "Admin Документи Редагувати Документи Редагувати . Назад до всіх Документи Клієн…" at bounding box center [385, 193] width 608 height 347
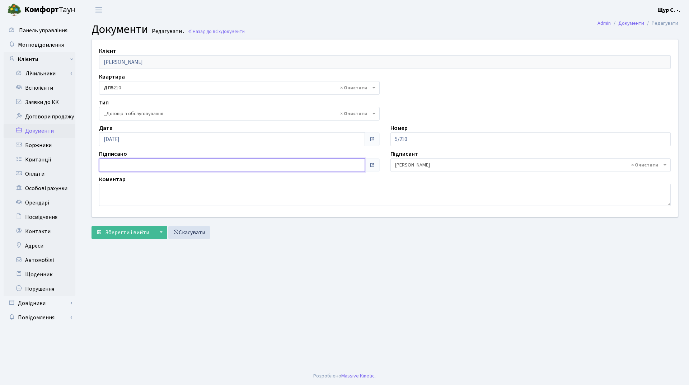
type input "22.08.2025"
click at [212, 163] on input "22.08.2025" at bounding box center [232, 165] width 266 height 14
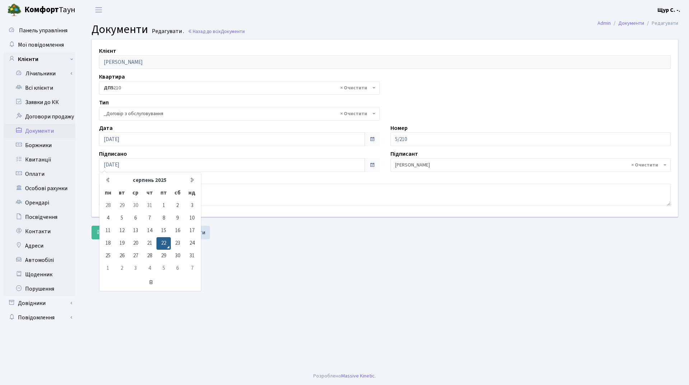
click at [259, 277] on main "Admin Документи Редагувати Документи Редагувати . Назад до всіх Документи Клієн…" at bounding box center [385, 193] width 608 height 347
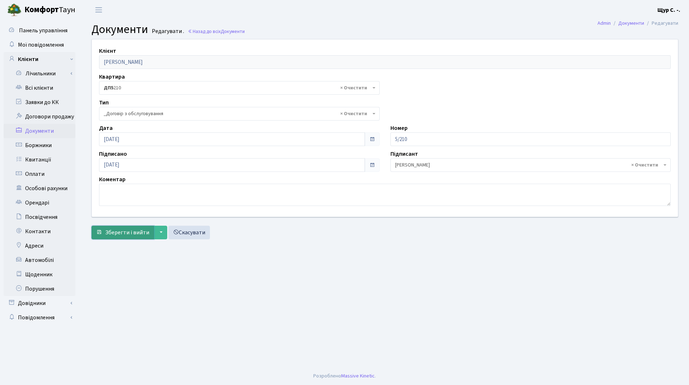
click at [118, 233] on span "Зберегти і вийти" at bounding box center [127, 233] width 44 height 8
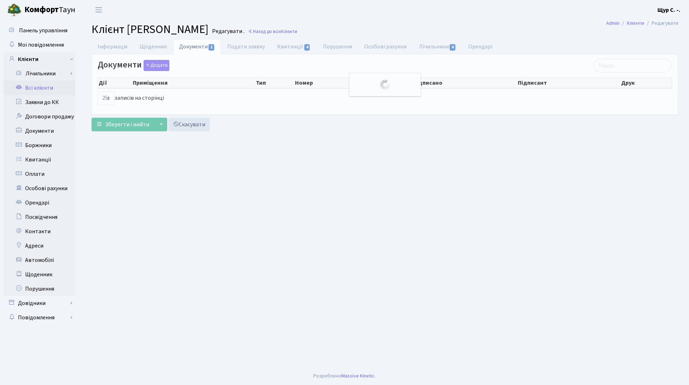
select select "25"
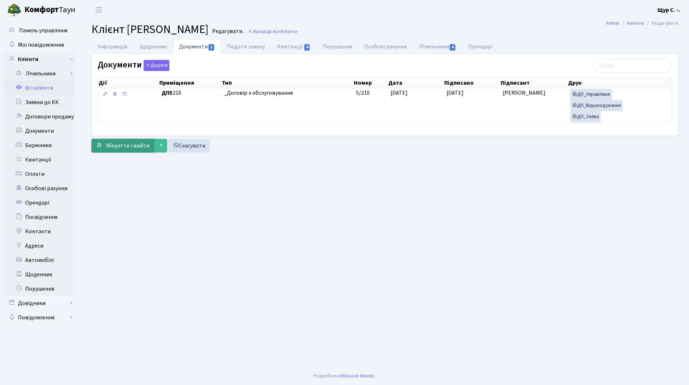
click at [125, 146] on span "Зберегти і вийти" at bounding box center [127, 146] width 44 height 8
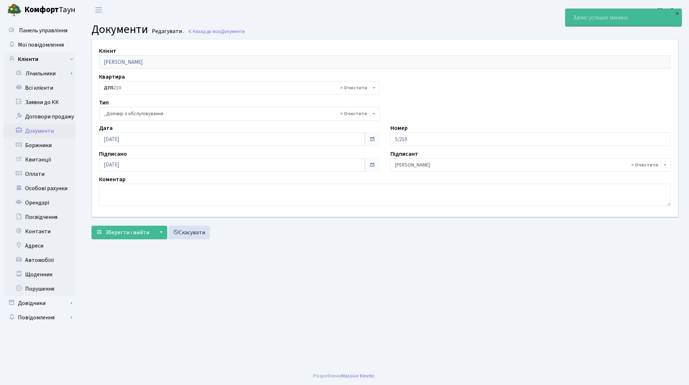
select select "289"
click at [25, 91] on link "Всі клієнти" at bounding box center [40, 88] width 72 height 14
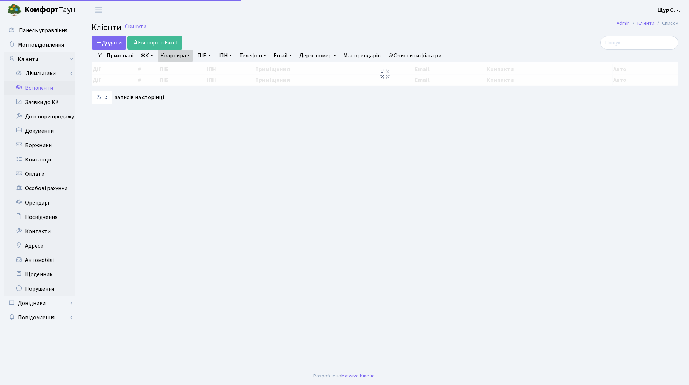
select select "25"
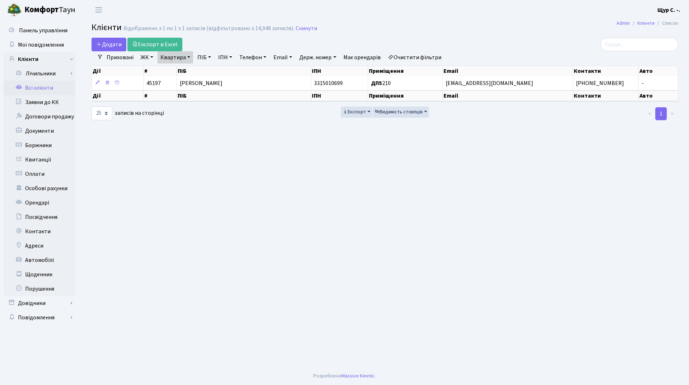
click at [186, 58] on link "Квартира" at bounding box center [176, 57] width 36 height 12
click at [191, 71] on input "210" at bounding box center [179, 72] width 42 height 14
type input "2"
type input "343"
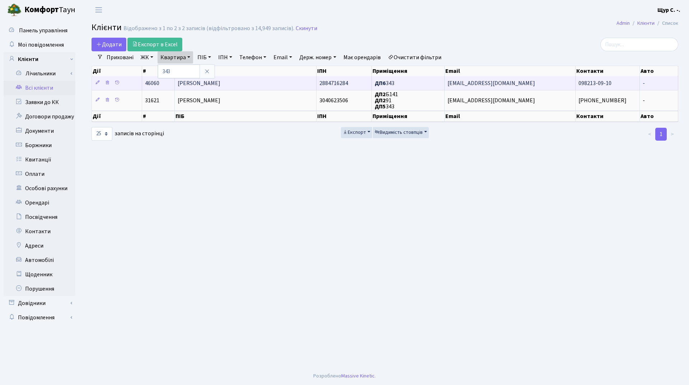
click at [235, 78] on td "[PERSON_NAME]" at bounding box center [246, 83] width 142 height 14
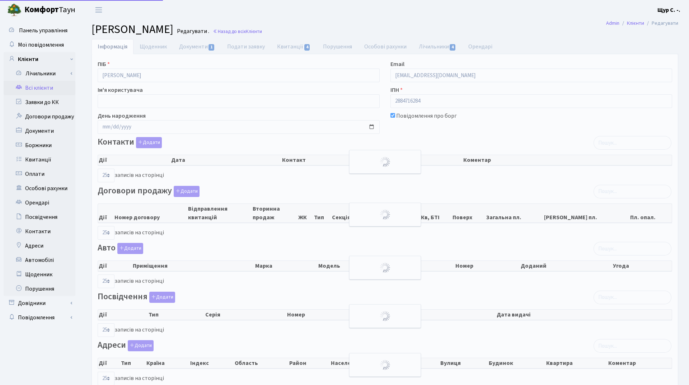
select select "25"
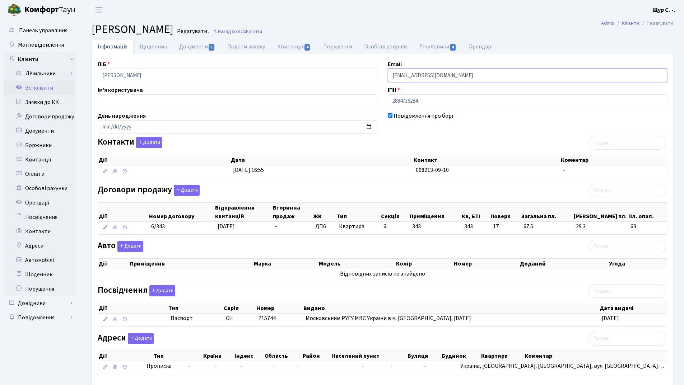
drag, startPoint x: 470, startPoint y: 78, endPoint x: 385, endPoint y: 77, distance: 85.8
click at [385, 77] on div "Email [EMAIL_ADDRESS][DOMAIN_NAME]" at bounding box center [527, 71] width 290 height 22
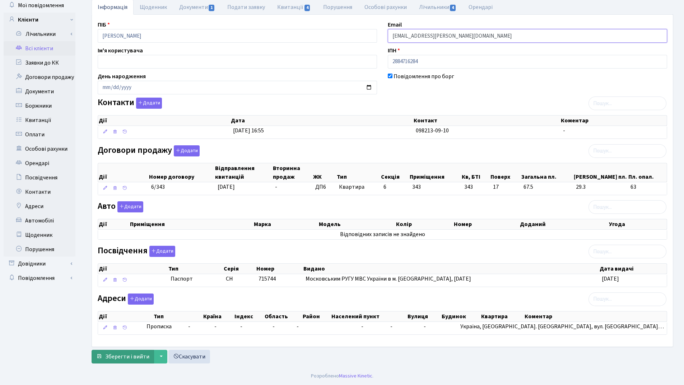
type input "[EMAIL_ADDRESS][PERSON_NAME][DOMAIN_NAME]"
click at [121, 355] on span "Зберегти і вийти" at bounding box center [127, 357] width 44 height 8
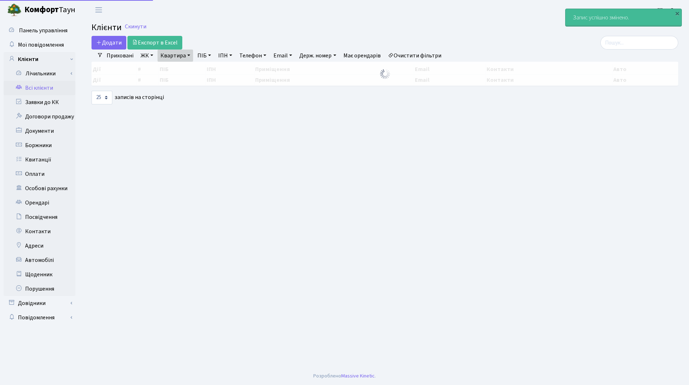
select select "25"
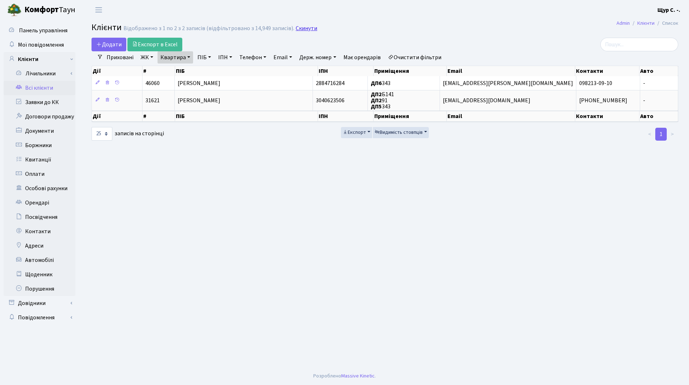
click at [301, 29] on link "Скинути" at bounding box center [307, 28] width 22 height 7
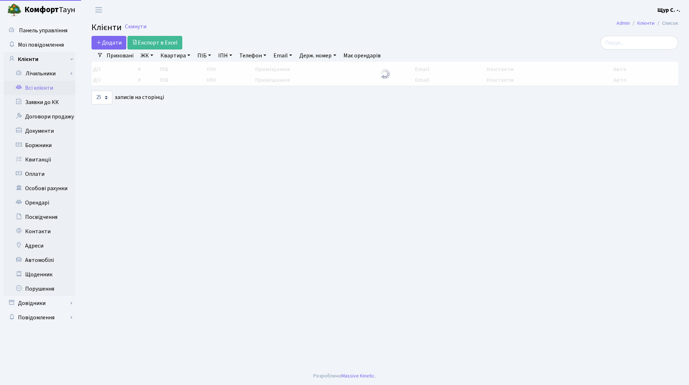
select select "25"
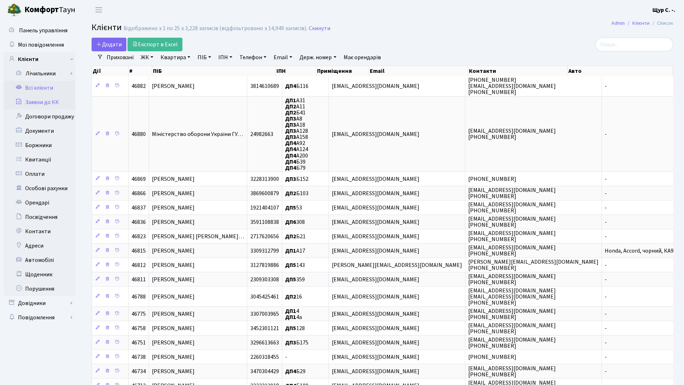
click at [43, 101] on link "Заявки до КК" at bounding box center [40, 102] width 72 height 14
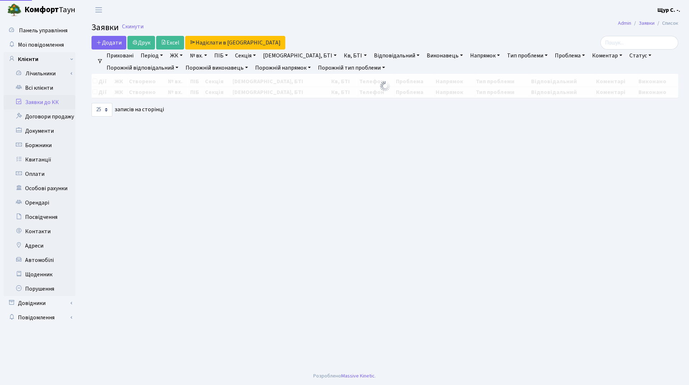
select select "25"
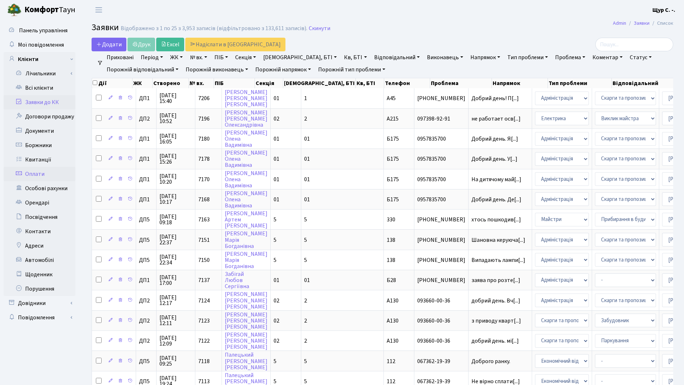
click at [36, 177] on link "Оплати" at bounding box center [40, 174] width 72 height 14
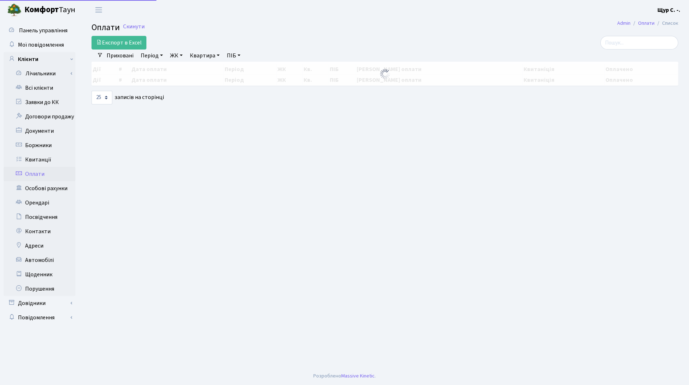
select select "25"
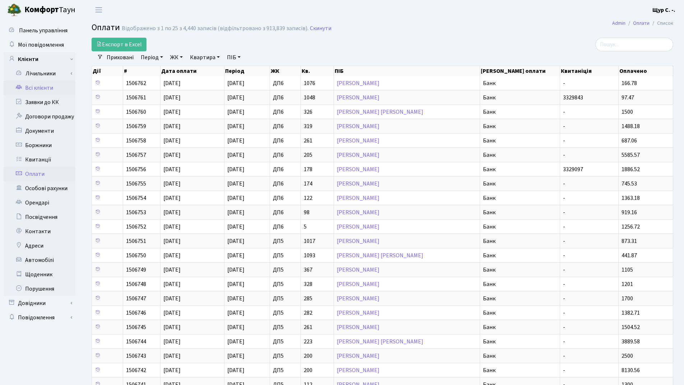
click at [34, 86] on link "Всі клієнти" at bounding box center [40, 88] width 72 height 14
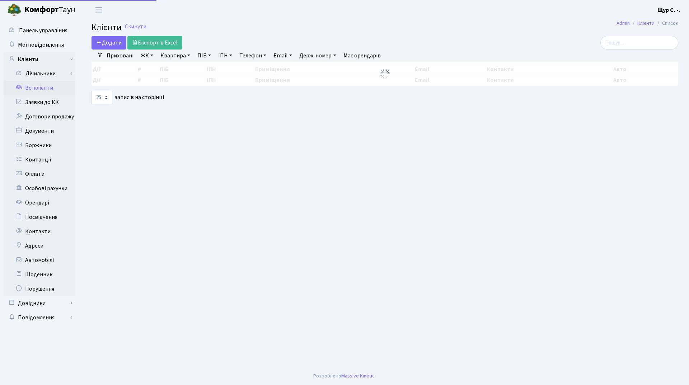
select select "25"
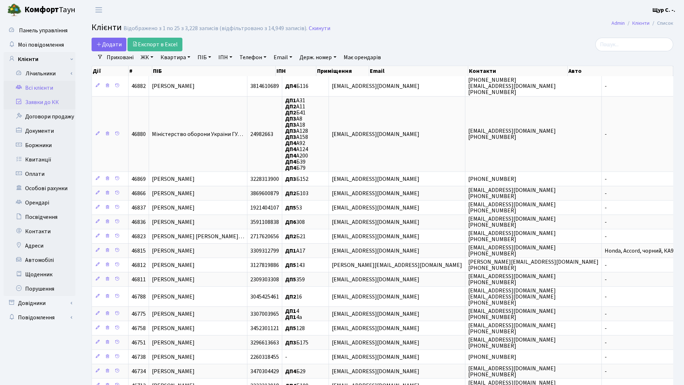
click at [41, 103] on link "Заявки до КК" at bounding box center [40, 102] width 72 height 14
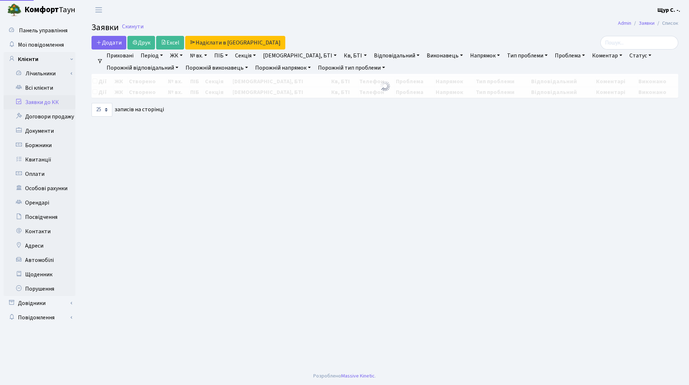
select select "25"
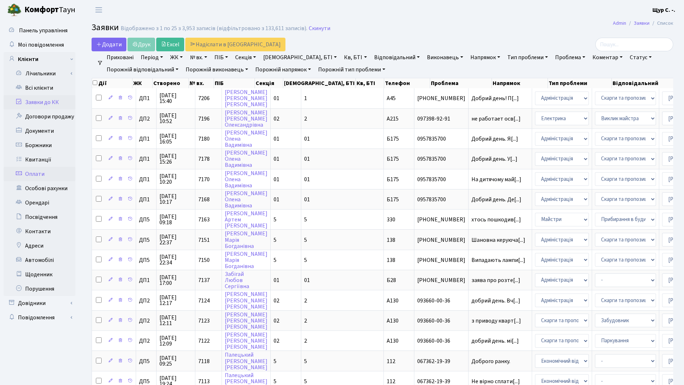
click at [43, 178] on link "Оплати" at bounding box center [40, 174] width 72 height 14
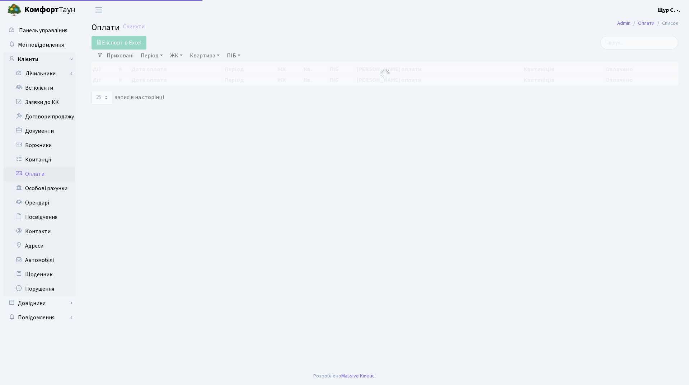
select select "25"
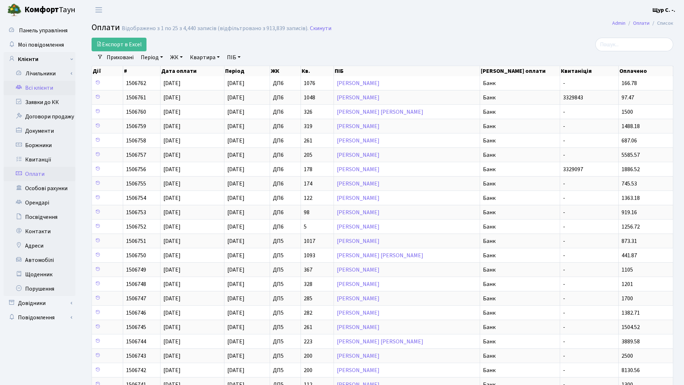
click at [34, 85] on link "Всі клієнти" at bounding box center [40, 88] width 72 height 14
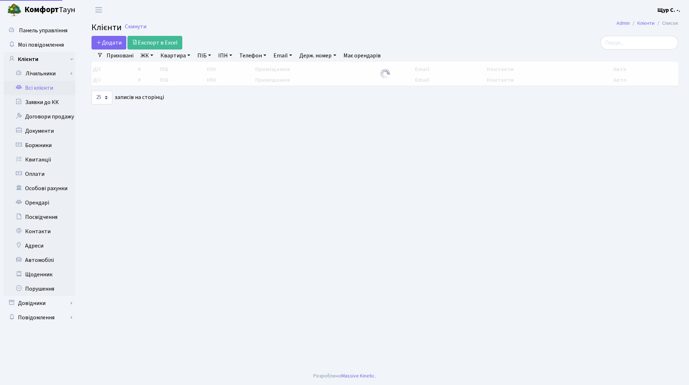
select select "25"
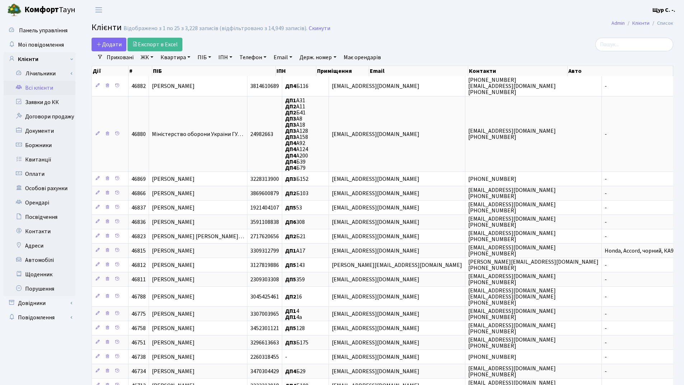
click at [178, 58] on link "Квартира" at bounding box center [176, 57] width 36 height 12
type input "б174"
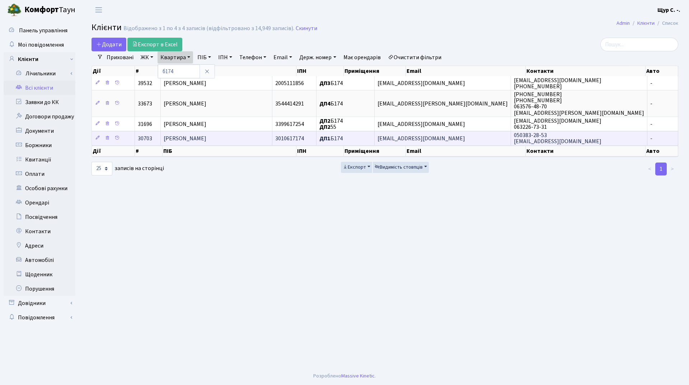
click at [206, 141] on span "[PERSON_NAME]" at bounding box center [185, 139] width 43 height 8
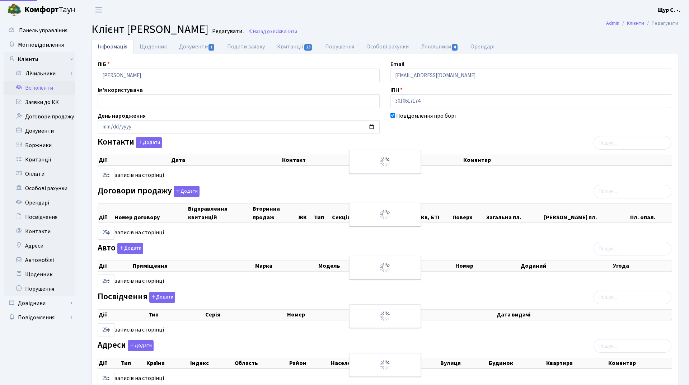
select select "25"
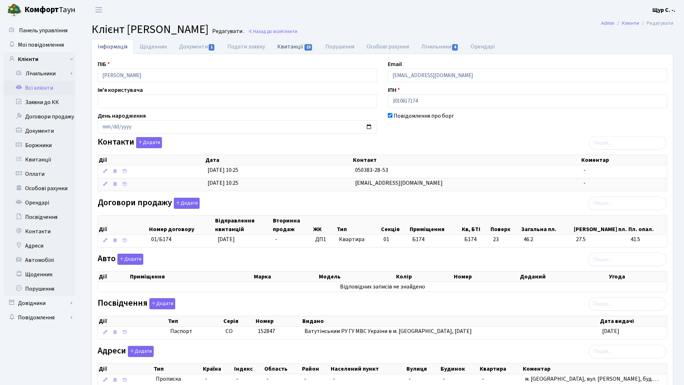
click at [286, 48] on link "Квитанції 23" at bounding box center [295, 46] width 48 height 15
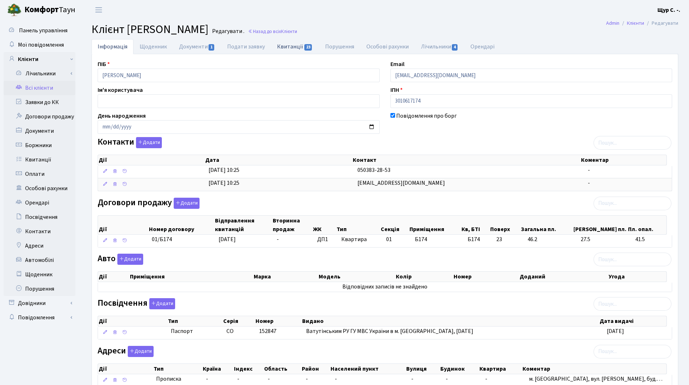
select select "25"
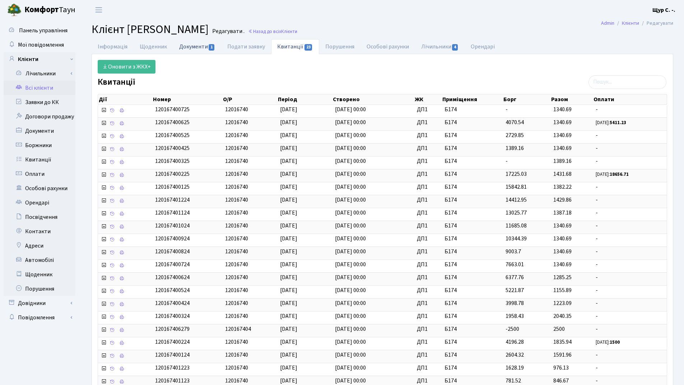
click at [183, 45] on link "Документи 1" at bounding box center [197, 46] width 48 height 15
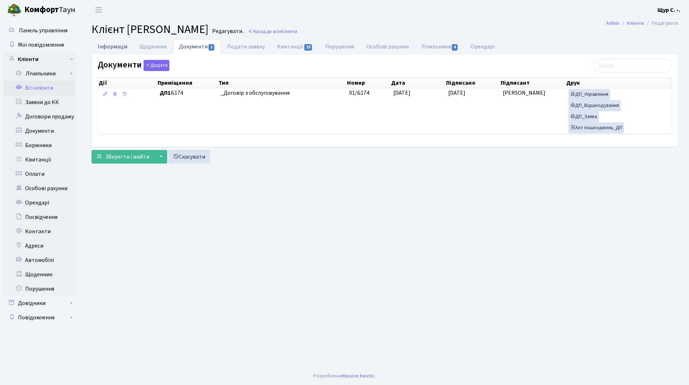
click at [108, 48] on link "Інформація" at bounding box center [113, 46] width 42 height 15
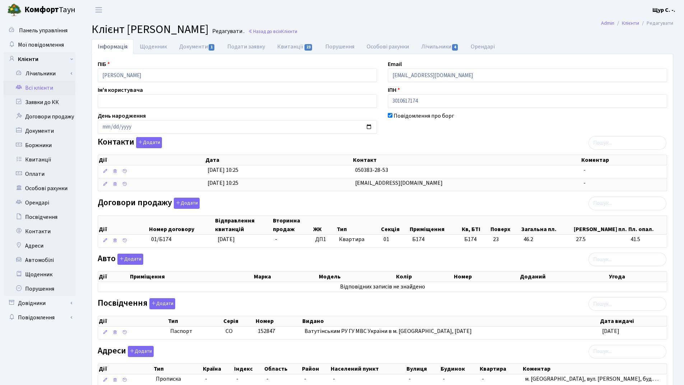
click at [39, 85] on link "Всі клієнти" at bounding box center [40, 88] width 72 height 14
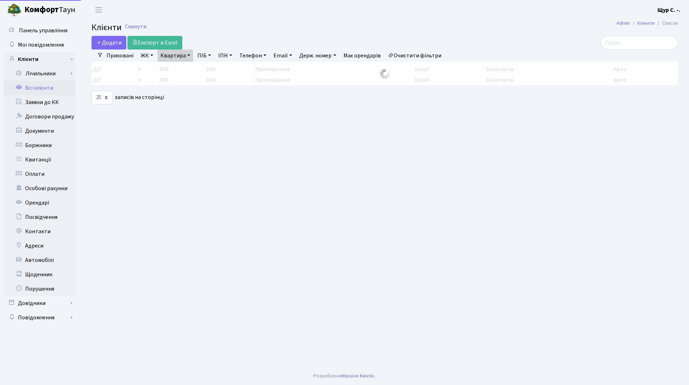
select select "25"
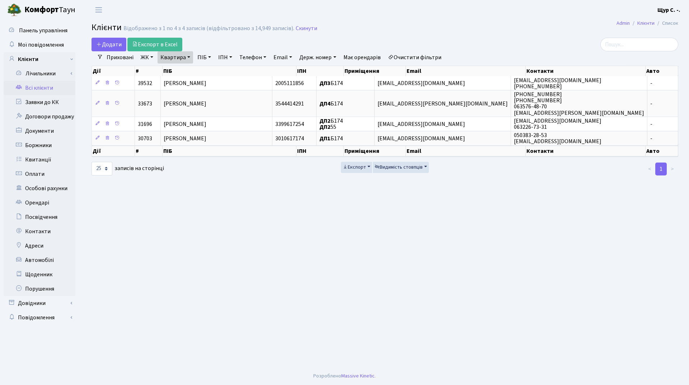
click at [187, 58] on link "Квартира" at bounding box center [176, 57] width 36 height 12
click at [182, 75] on input "б174" at bounding box center [179, 72] width 42 height 14
type input "б"
click at [296, 29] on link "Скинути" at bounding box center [307, 28] width 22 height 7
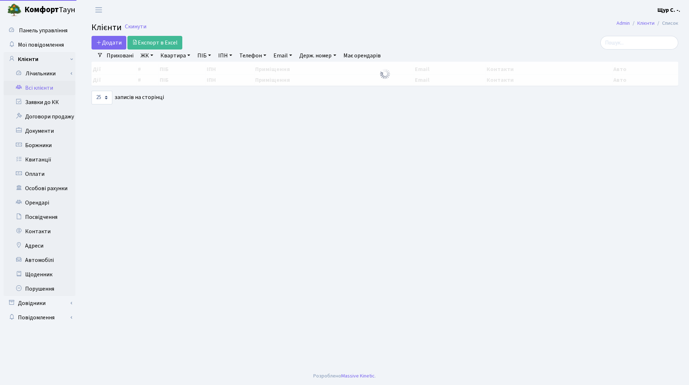
select select "25"
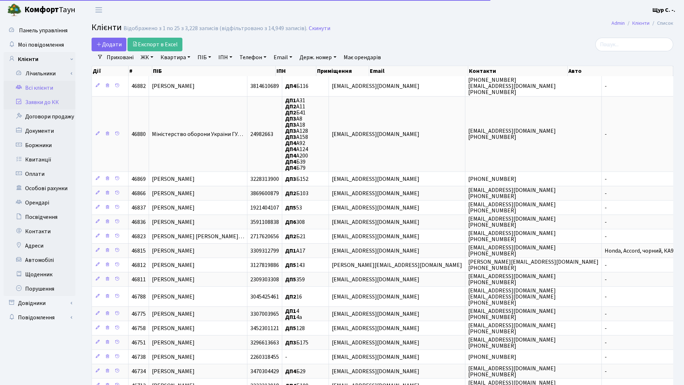
click at [51, 101] on link "Заявки до КК" at bounding box center [40, 102] width 72 height 14
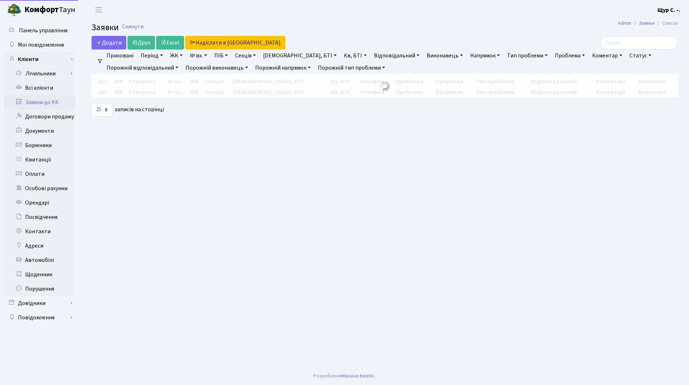
select select "25"
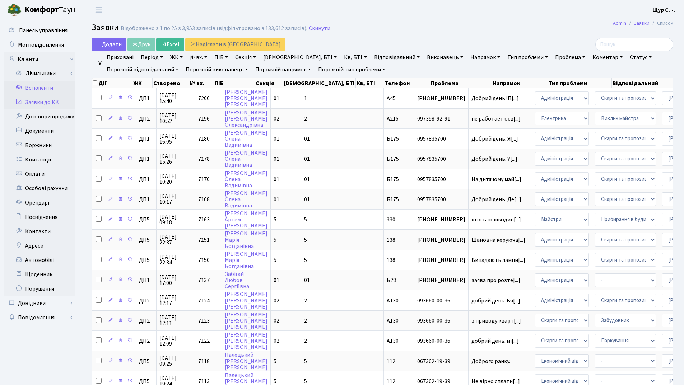
click at [40, 88] on link "Всі клієнти" at bounding box center [40, 88] width 72 height 14
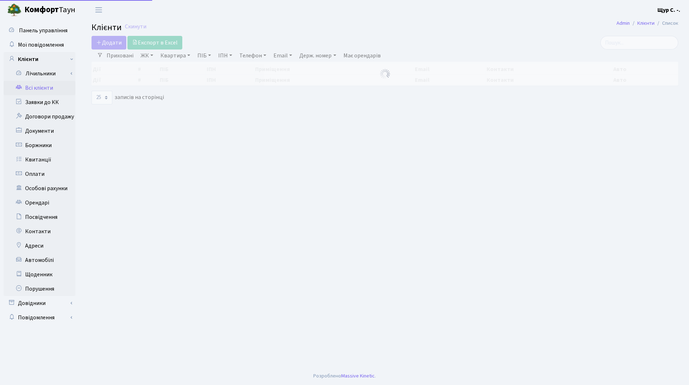
select select "25"
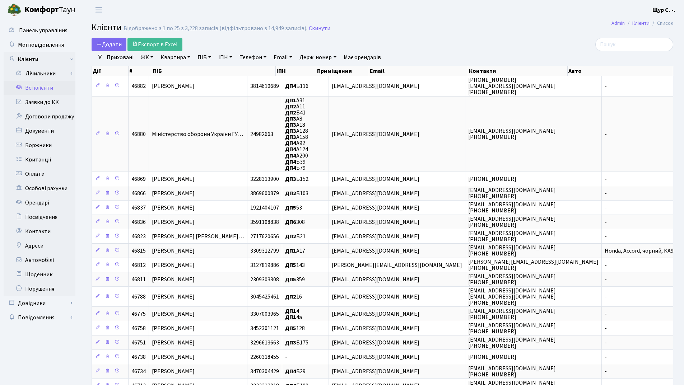
click at [170, 59] on link "Квартира" at bounding box center [176, 57] width 36 height 12
click at [205, 57] on link "ПІБ" at bounding box center [204, 57] width 19 height 12
type input "шевчук"
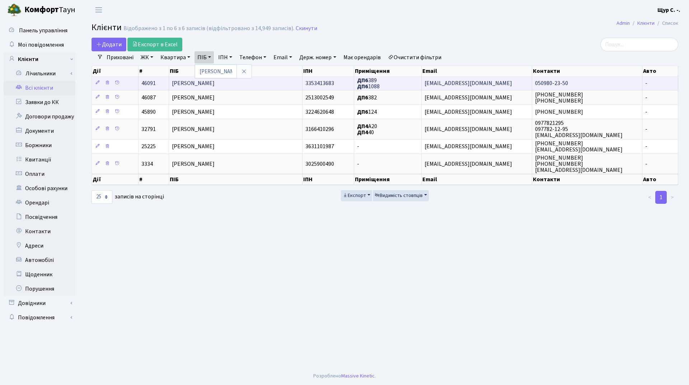
click at [247, 83] on td "[PERSON_NAME]" at bounding box center [235, 83] width 133 height 14
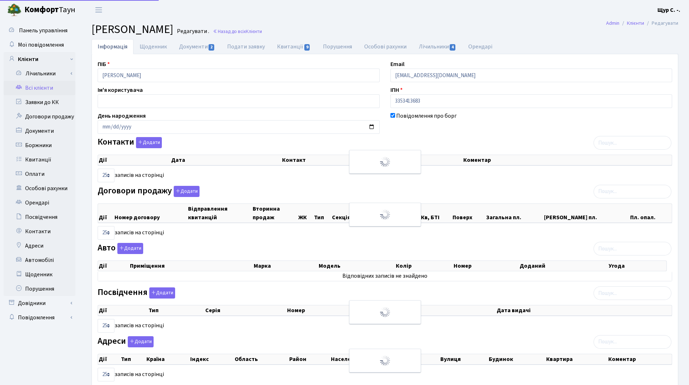
select select "25"
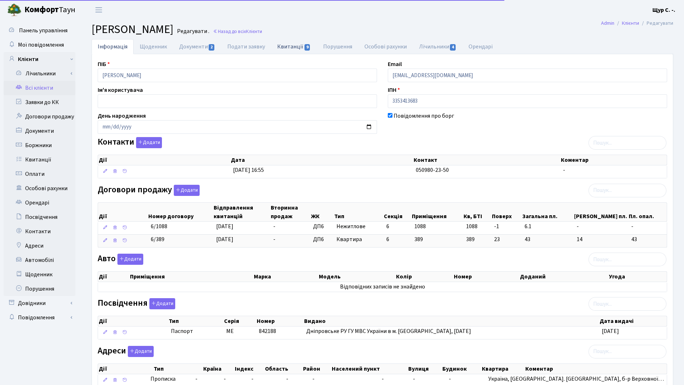
click at [290, 42] on link "Квитанції 9" at bounding box center [294, 46] width 46 height 15
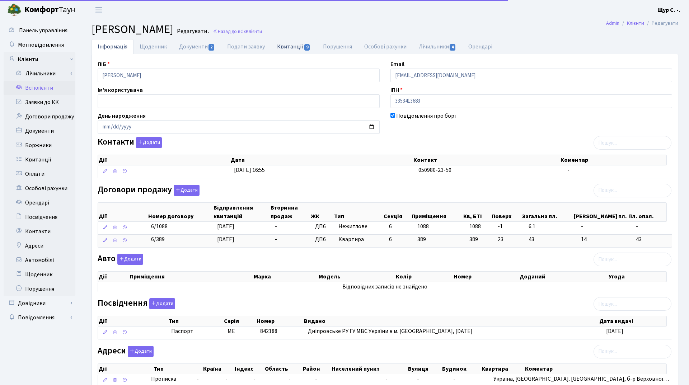
select select "25"
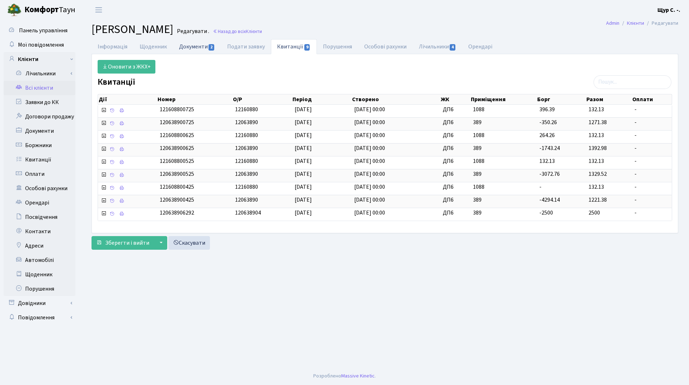
click at [197, 44] on link "Документи 2" at bounding box center [197, 46] width 48 height 15
select select "25"
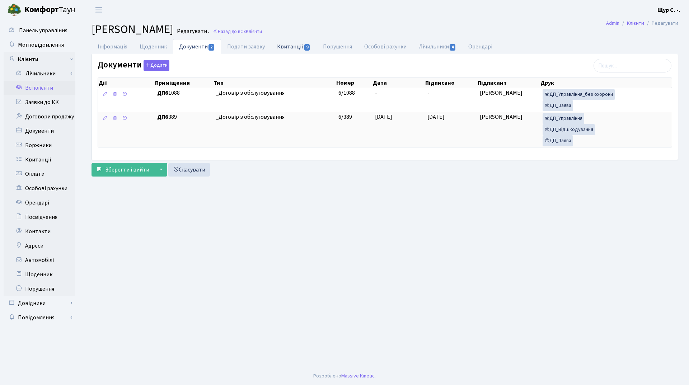
click at [280, 46] on link "Квитанції 9" at bounding box center [294, 46] width 46 height 15
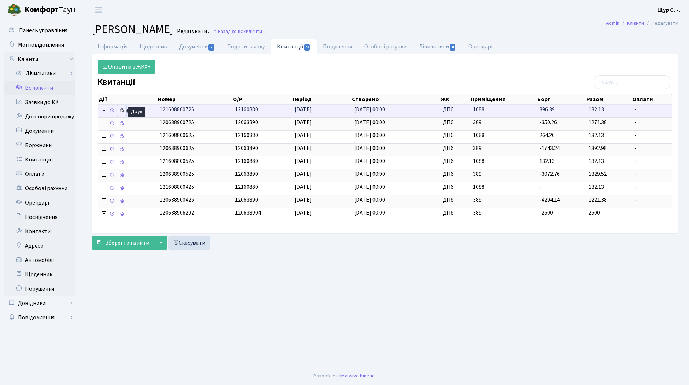
click at [123, 112] on icon at bounding box center [121, 110] width 5 height 5
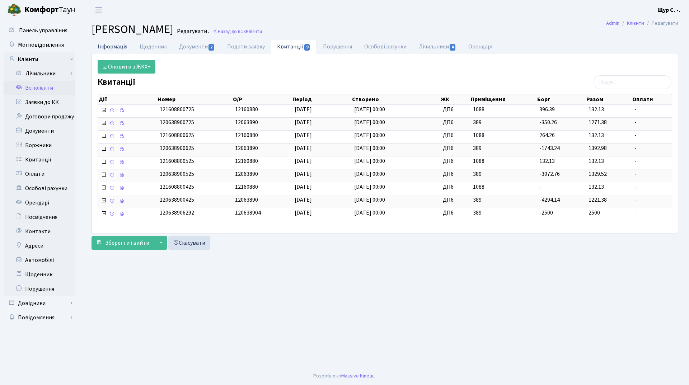
click at [114, 48] on link "Інформація" at bounding box center [113, 46] width 42 height 15
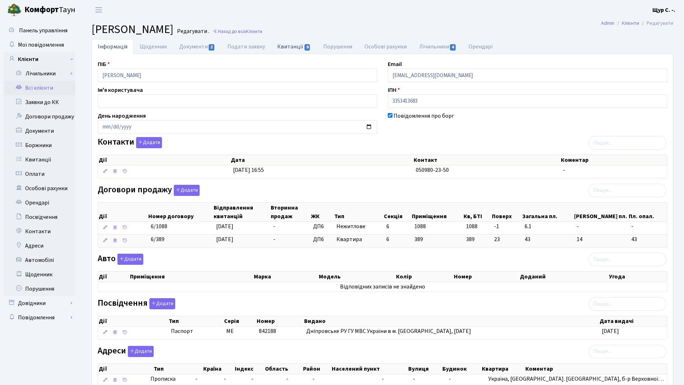
click at [292, 45] on link "Квитанції 9" at bounding box center [294, 46] width 46 height 15
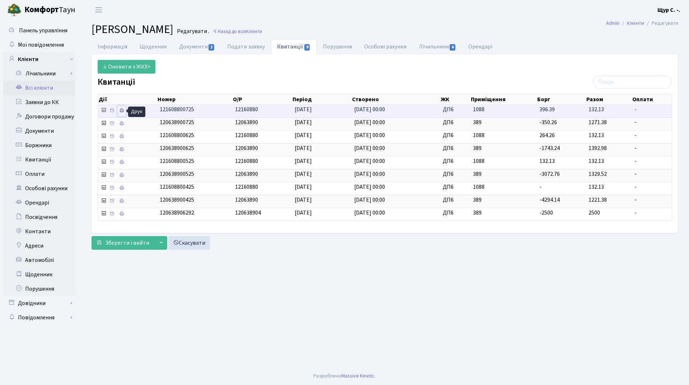
click at [119, 110] on icon at bounding box center [121, 110] width 5 height 5
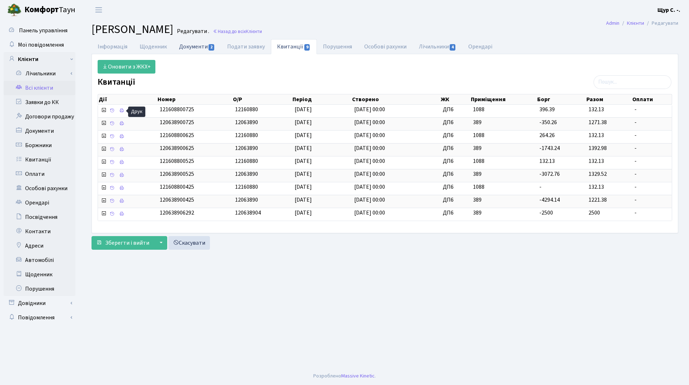
click at [192, 48] on link "Документи 2" at bounding box center [197, 46] width 48 height 15
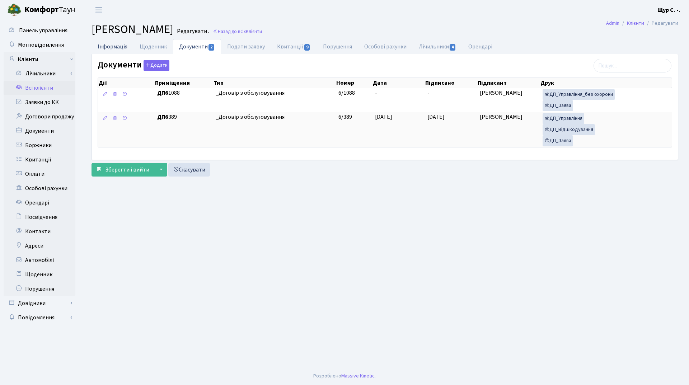
click at [108, 44] on link "Інформація" at bounding box center [113, 46] width 42 height 15
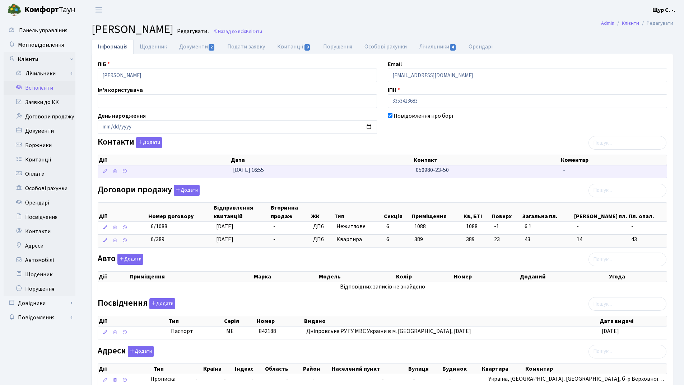
click at [404, 173] on td "31.03.2025, 16:55" at bounding box center [321, 171] width 183 height 13
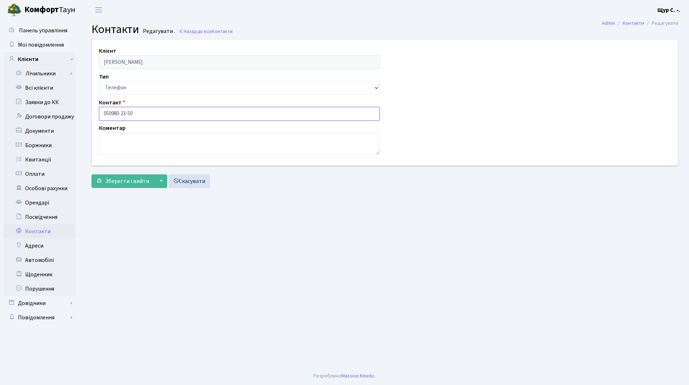
click at [112, 113] on input "050980-23-50" at bounding box center [239, 114] width 281 height 14
type input "[PHONE_NUMBER]"
click at [135, 182] on span "Зберегти і вийти" at bounding box center [127, 181] width 44 height 8
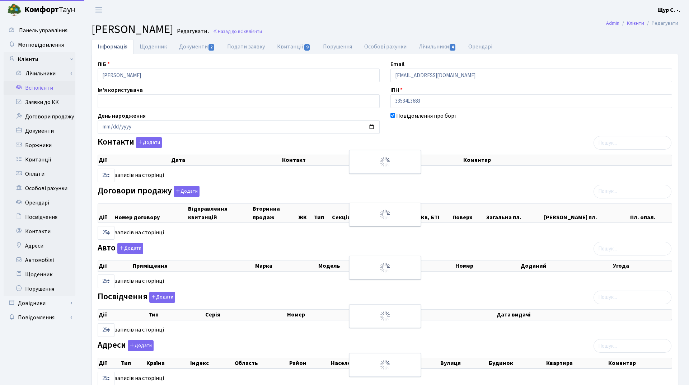
select select "25"
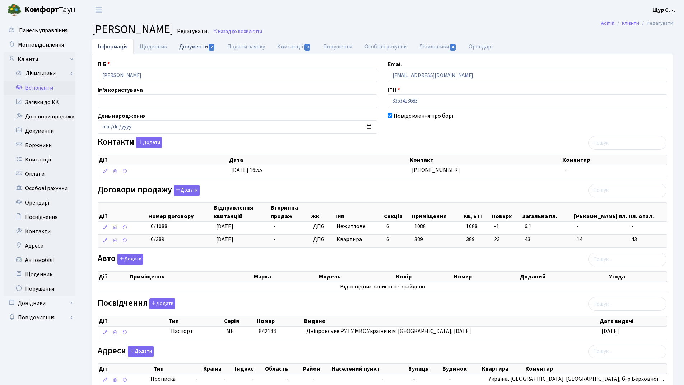
click at [193, 46] on link "Документи 2" at bounding box center [197, 46] width 48 height 15
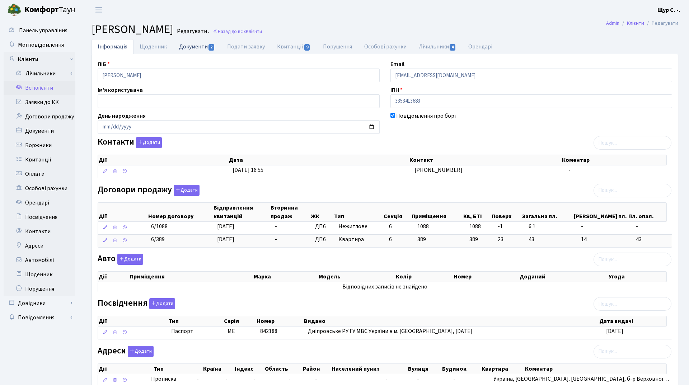
select select "25"
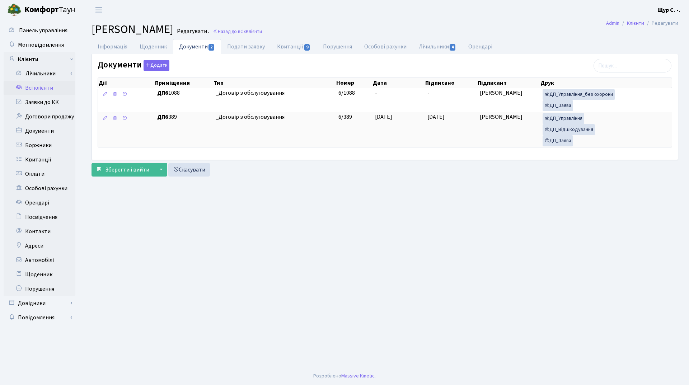
click at [44, 91] on link "Всі клієнти" at bounding box center [40, 88] width 72 height 14
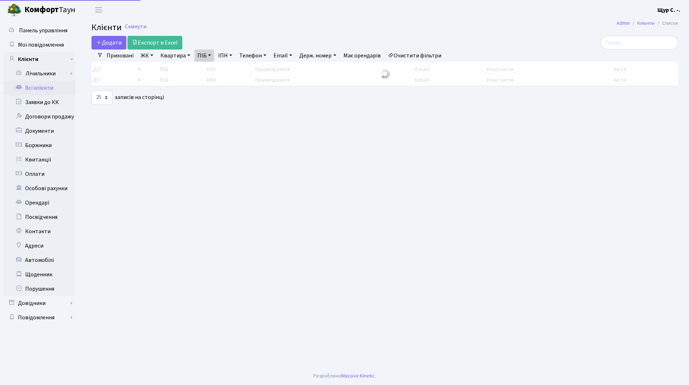
select select "25"
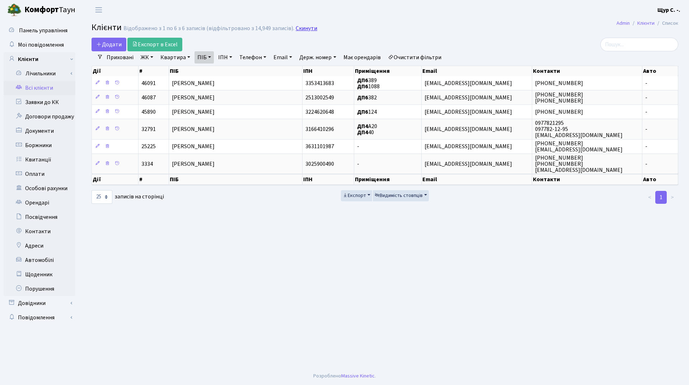
click at [297, 27] on link "Скинути" at bounding box center [307, 28] width 22 height 7
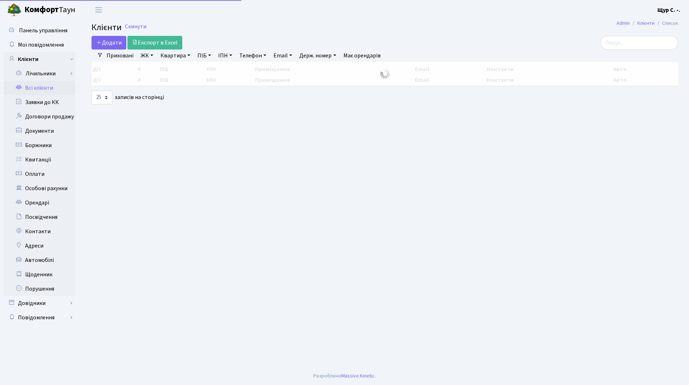
select select "25"
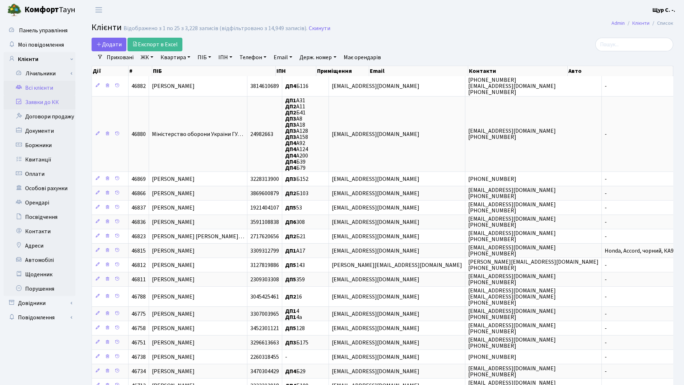
click at [44, 102] on link "Заявки до КК" at bounding box center [40, 102] width 72 height 14
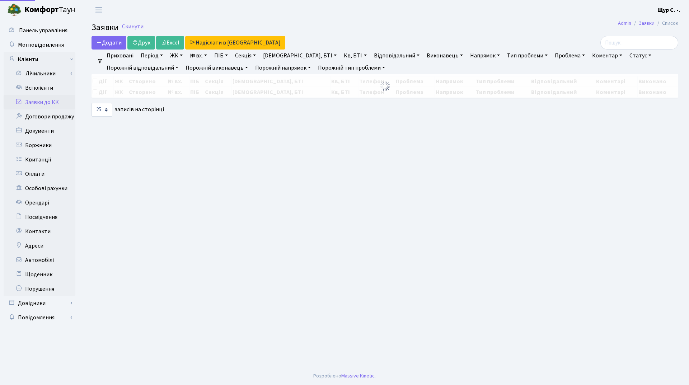
select select "25"
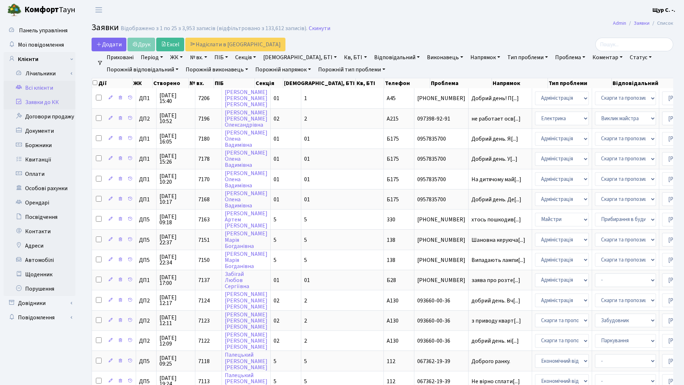
click at [43, 86] on link "Всі клієнти" at bounding box center [40, 88] width 72 height 14
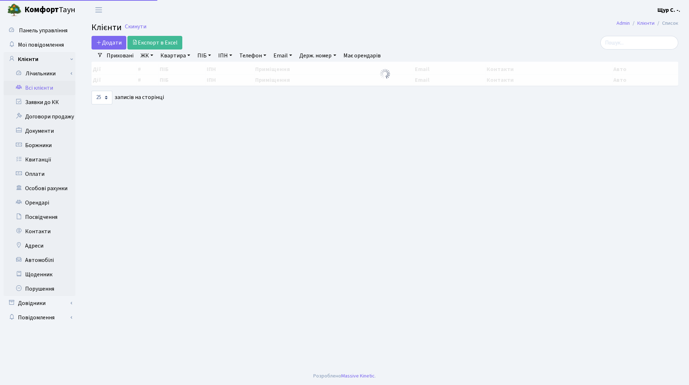
select select "25"
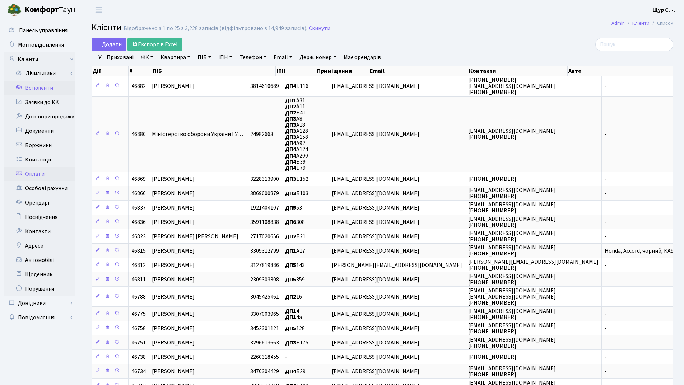
click at [46, 170] on link "Оплати" at bounding box center [40, 174] width 72 height 14
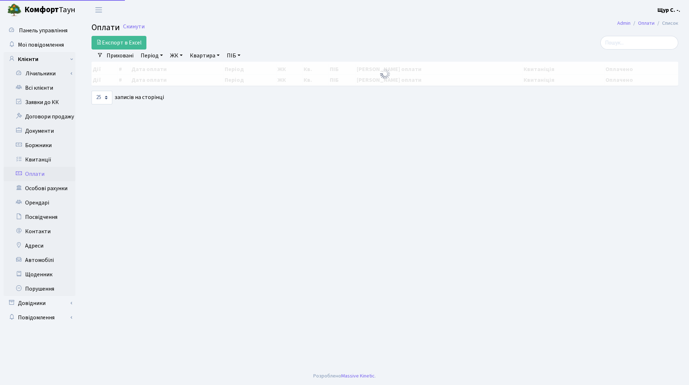
select select "25"
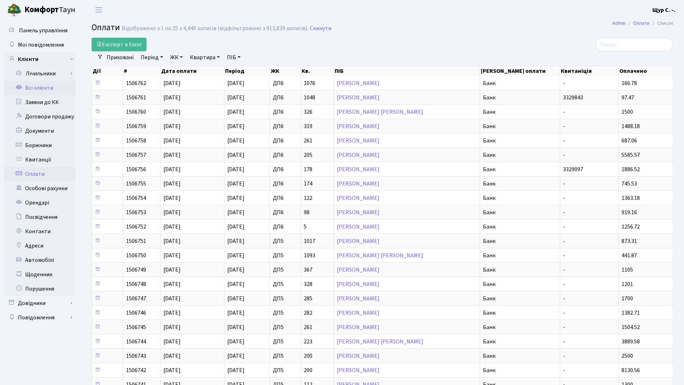
click at [31, 88] on link "Всі клієнти" at bounding box center [40, 88] width 72 height 14
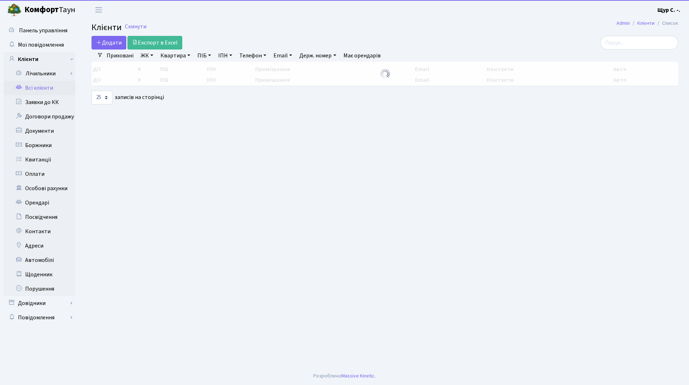
select select "25"
